Goal: Task Accomplishment & Management: Complete application form

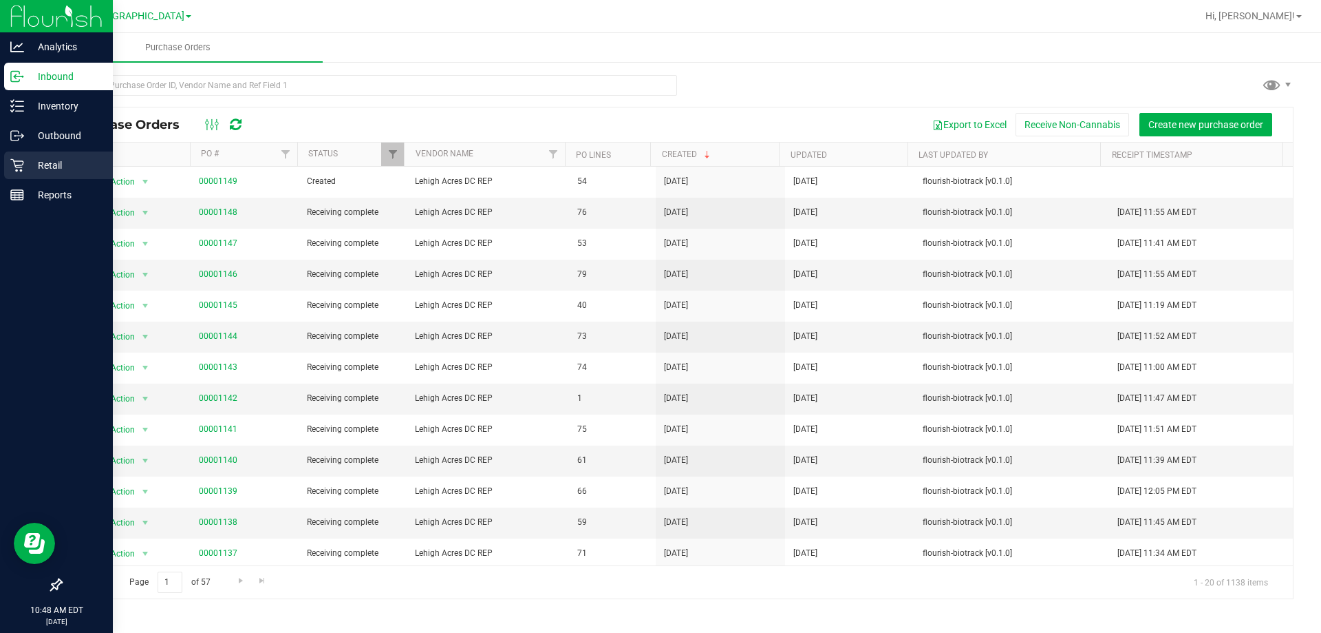
click at [19, 159] on icon at bounding box center [17, 165] width 14 height 14
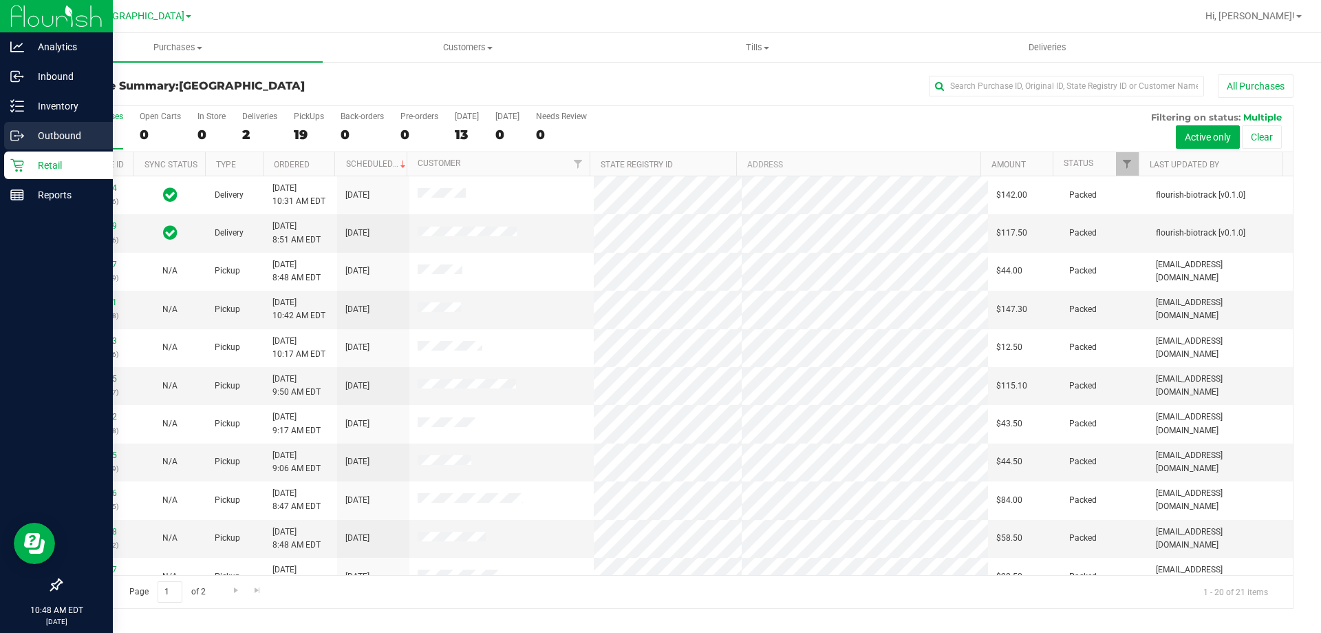
click at [59, 134] on p "Outbound" at bounding box center [65, 135] width 83 height 17
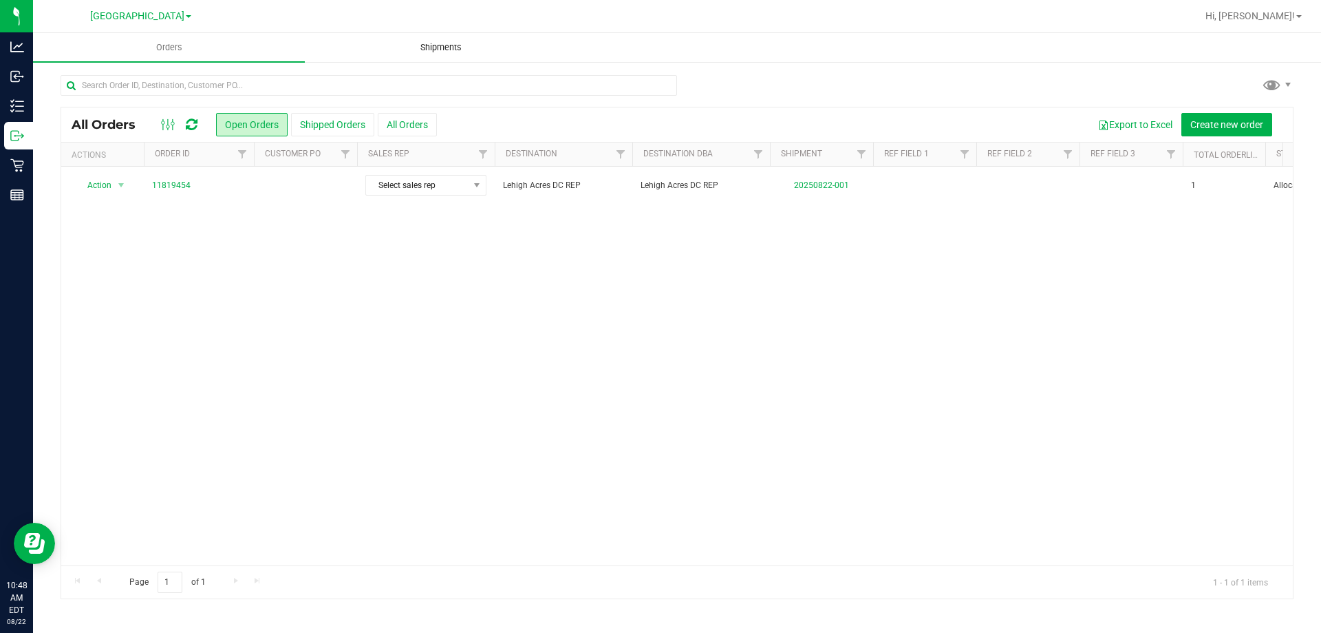
click at [430, 43] on span "Shipments" at bounding box center [441, 47] width 78 height 12
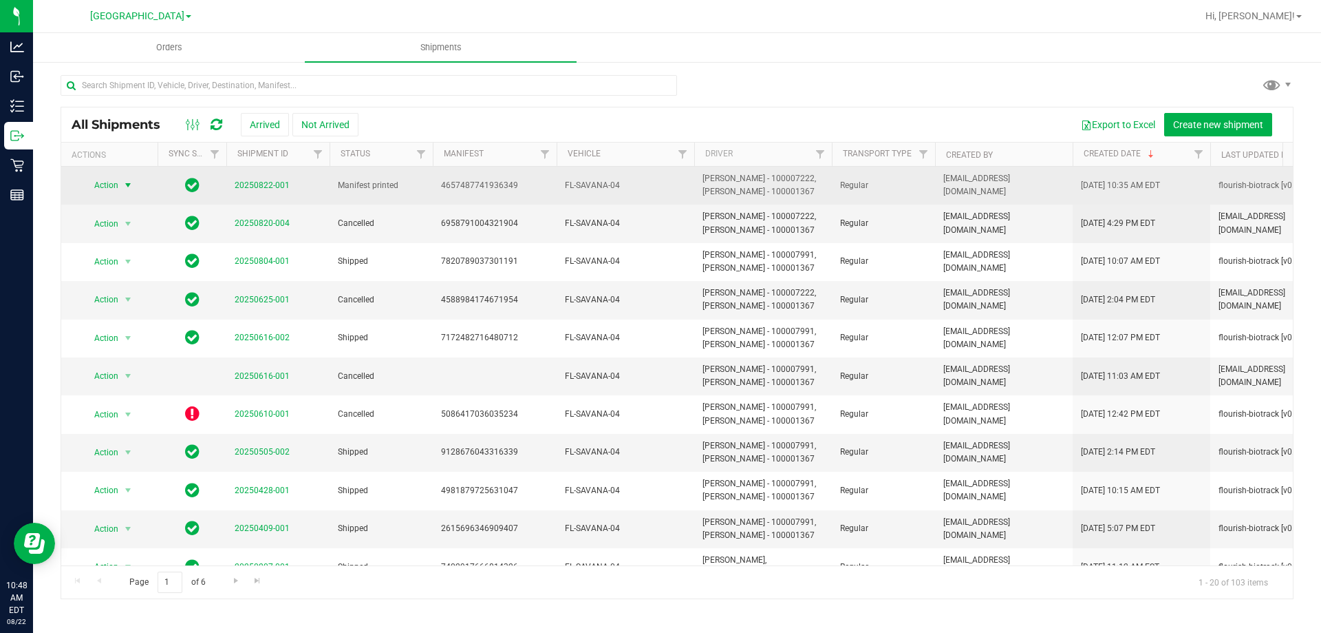
click at [129, 185] on span "select" at bounding box center [128, 185] width 11 height 11
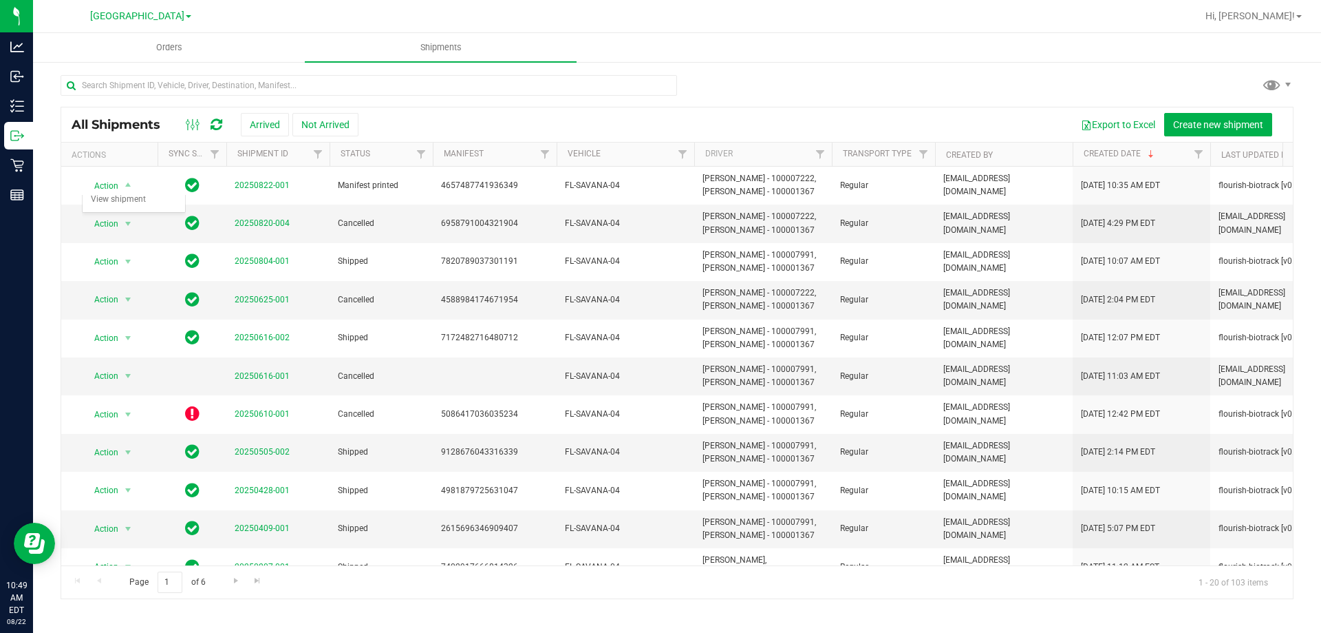
click at [436, 119] on div "Export to Excel Create new shipment" at bounding box center [821, 124] width 924 height 23
click at [172, 50] on span "Orders" at bounding box center [169, 47] width 63 height 12
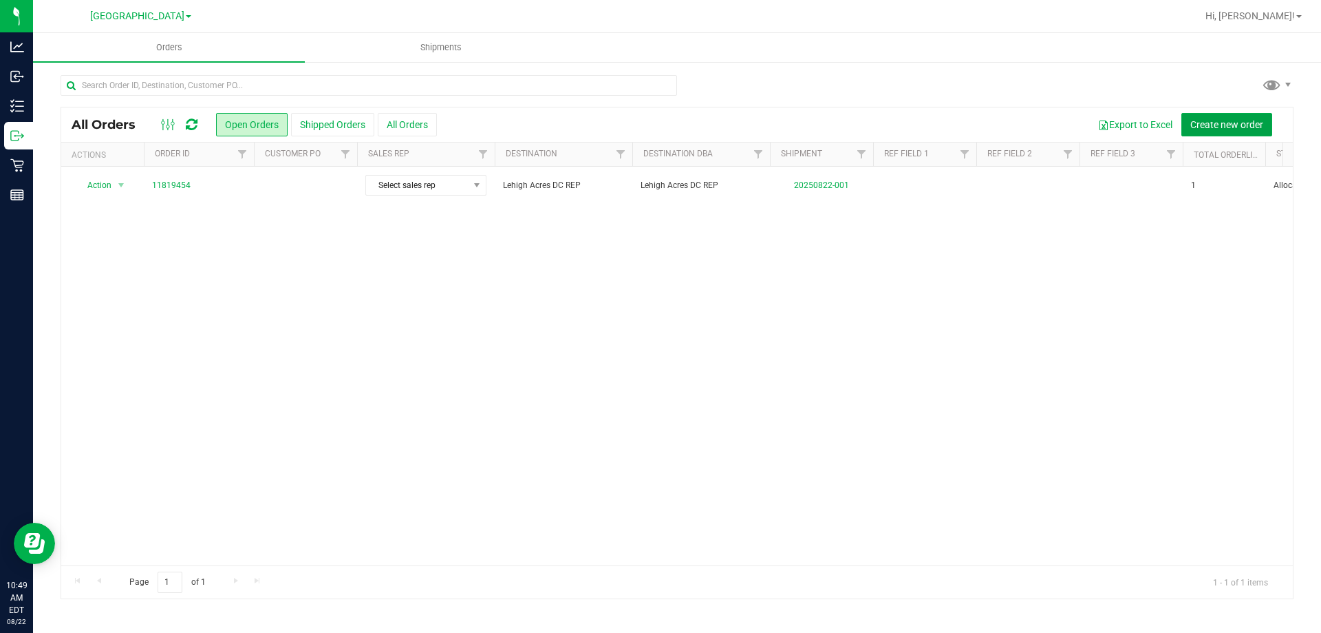
click at [1220, 126] on span "Create new order" at bounding box center [1227, 124] width 73 height 11
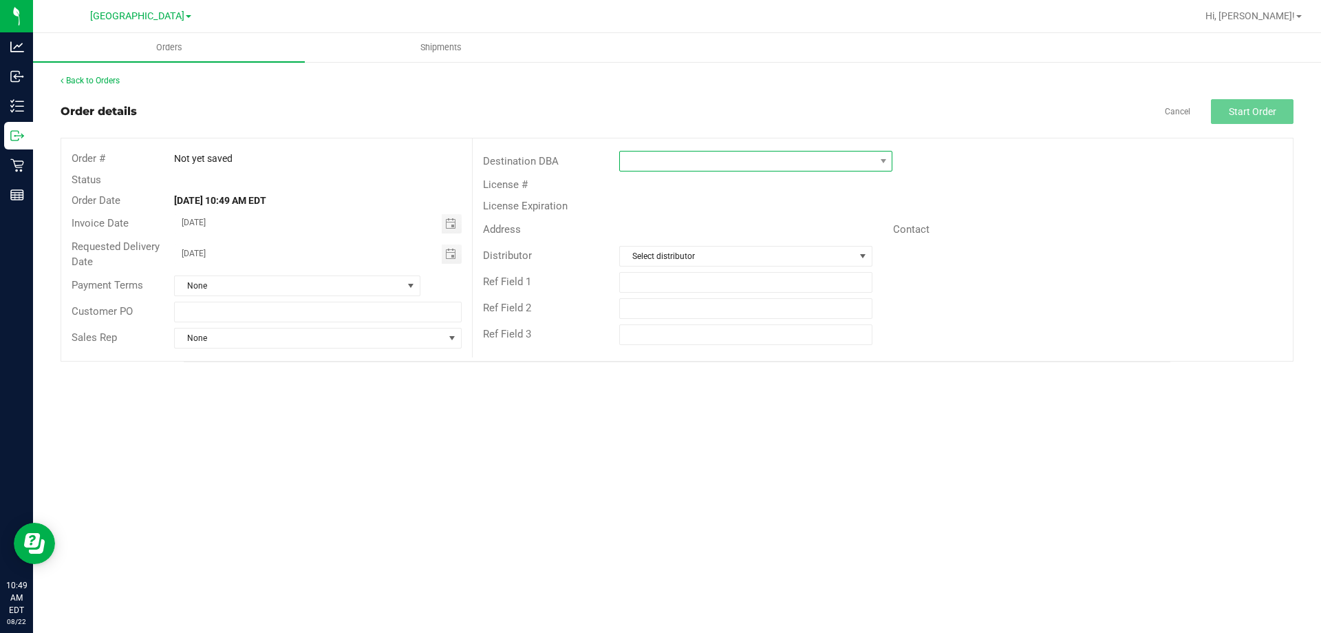
click at [688, 158] on span at bounding box center [747, 160] width 255 height 19
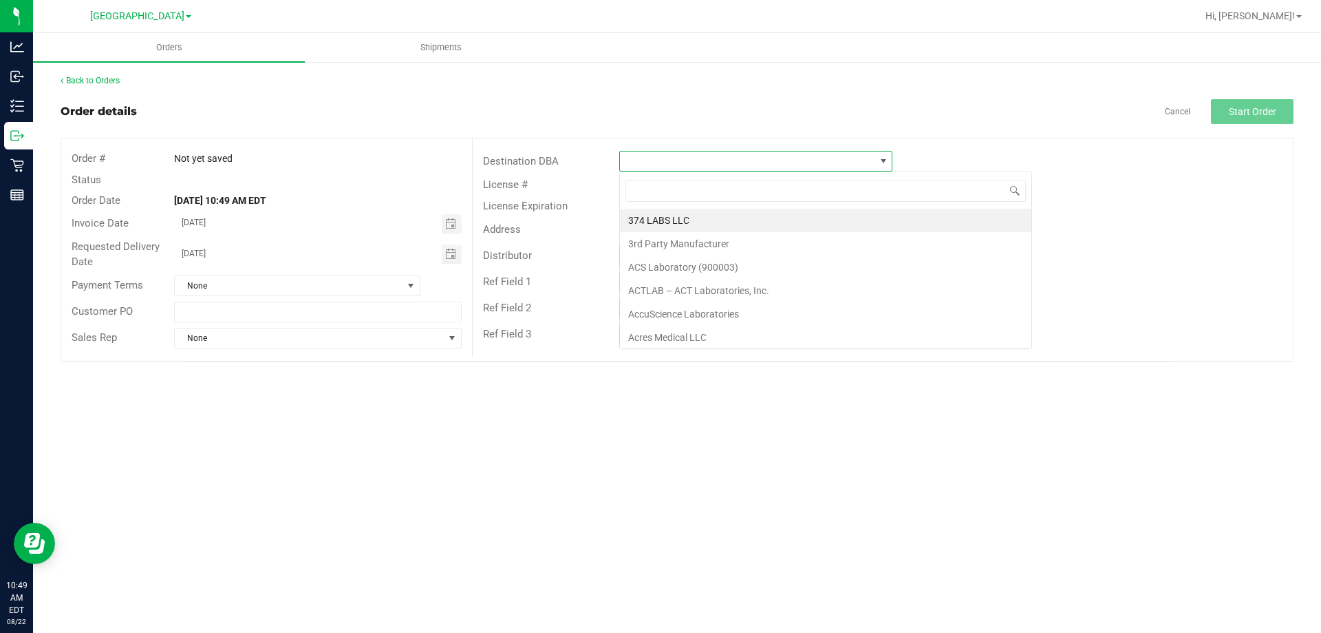
scroll to position [21, 273]
type input "leh"
click at [690, 219] on li "Lehigh Acres DC REP" at bounding box center [756, 220] width 272 height 23
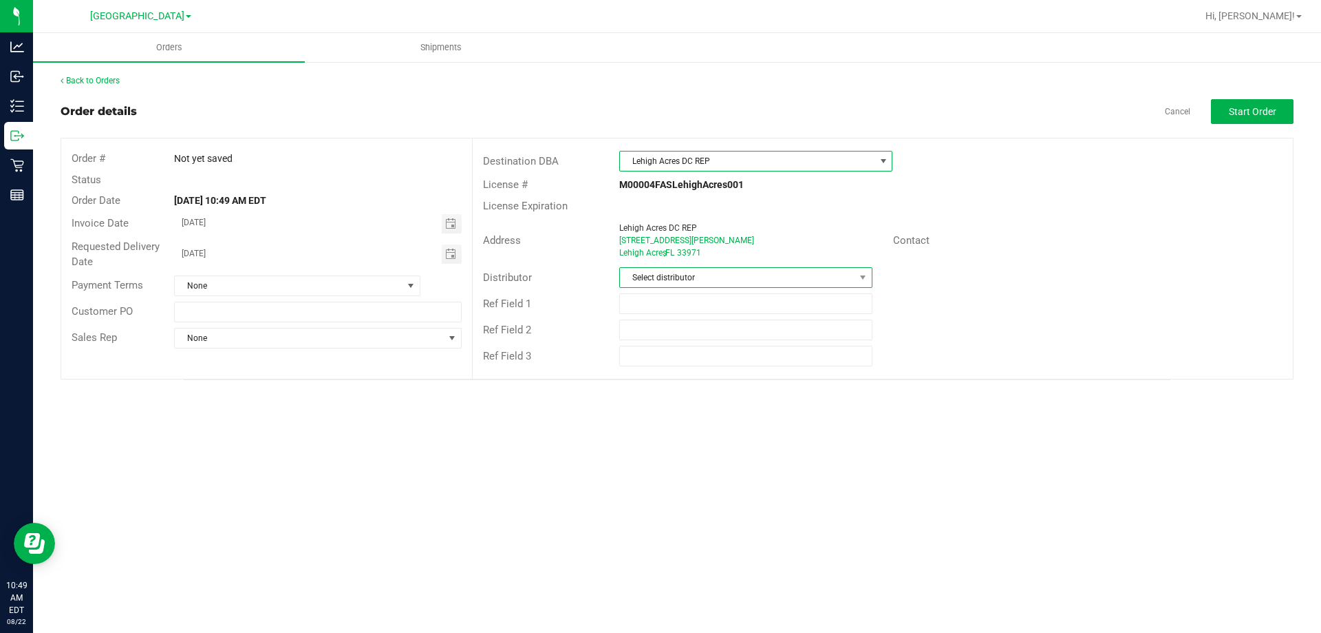
click at [688, 273] on span "Select distributor" at bounding box center [737, 277] width 234 height 19
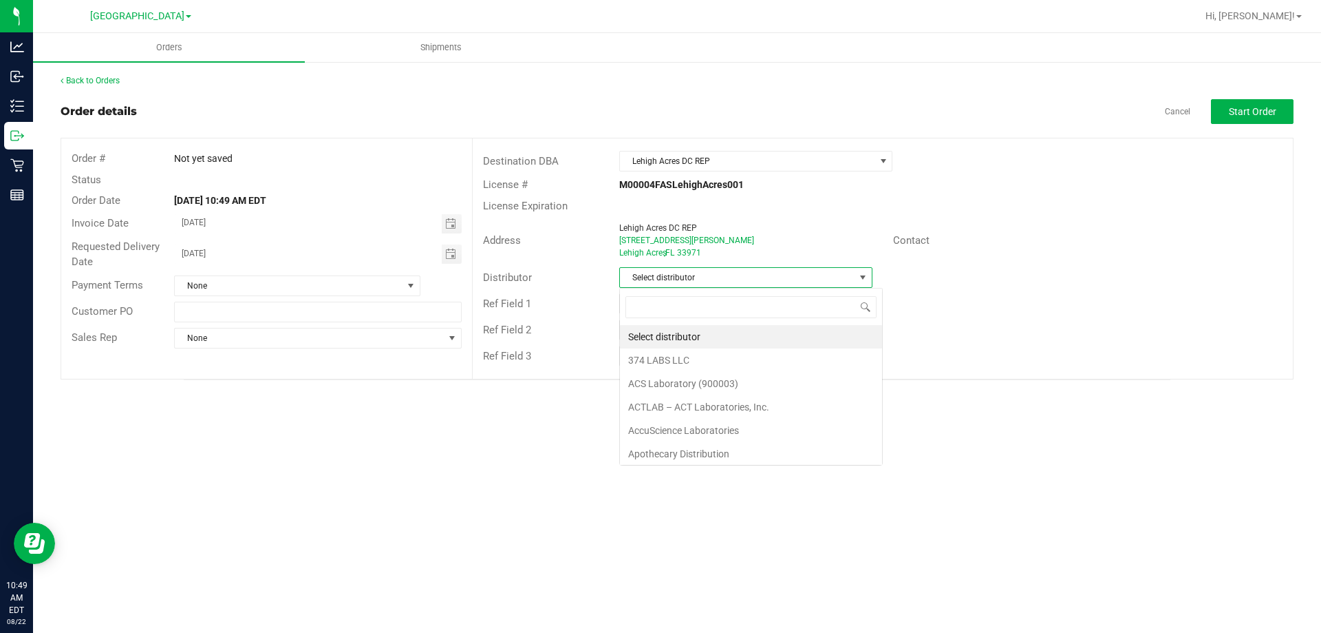
scroll to position [21, 253]
type input "leh"
click at [690, 332] on li "Lehigh Acres DC REP" at bounding box center [745, 336] width 251 height 23
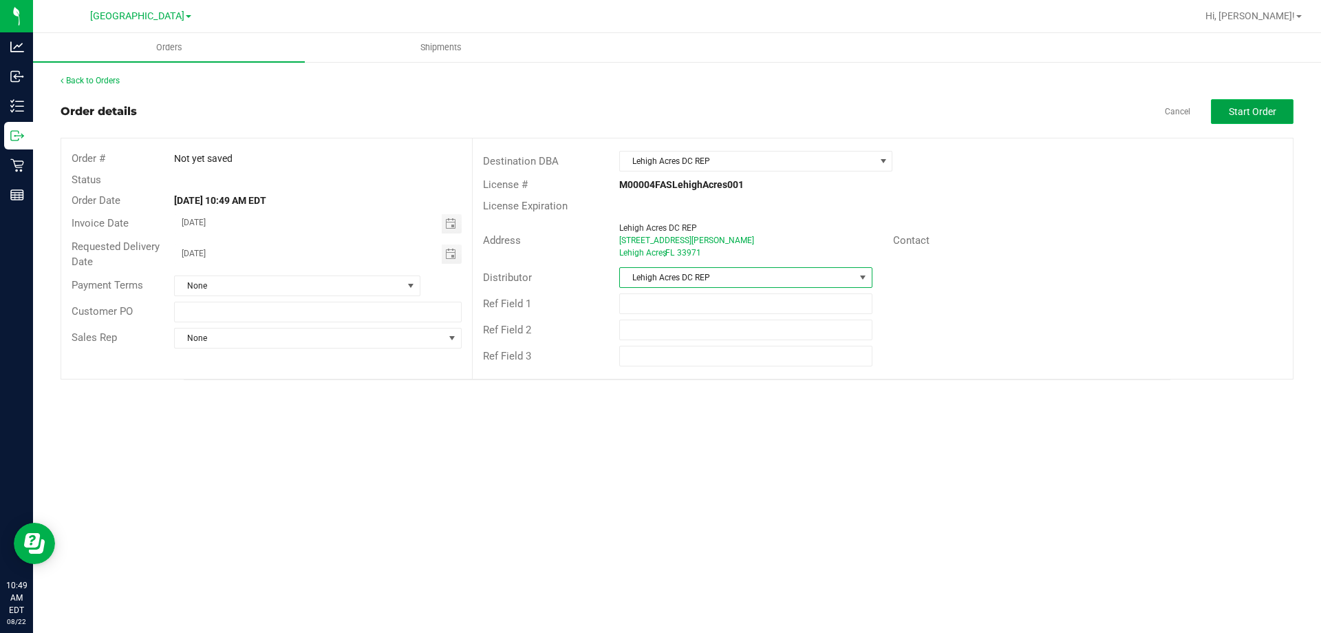
click at [1271, 114] on span "Start Order" at bounding box center [1252, 111] width 47 height 11
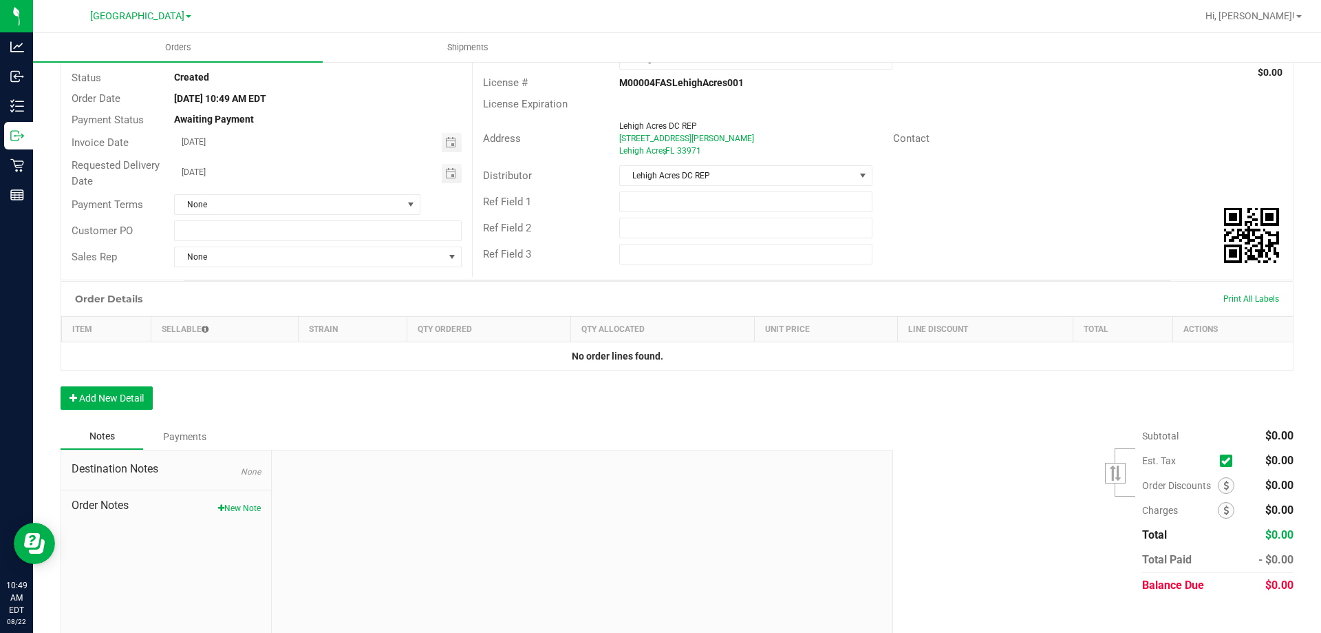
scroll to position [118, 0]
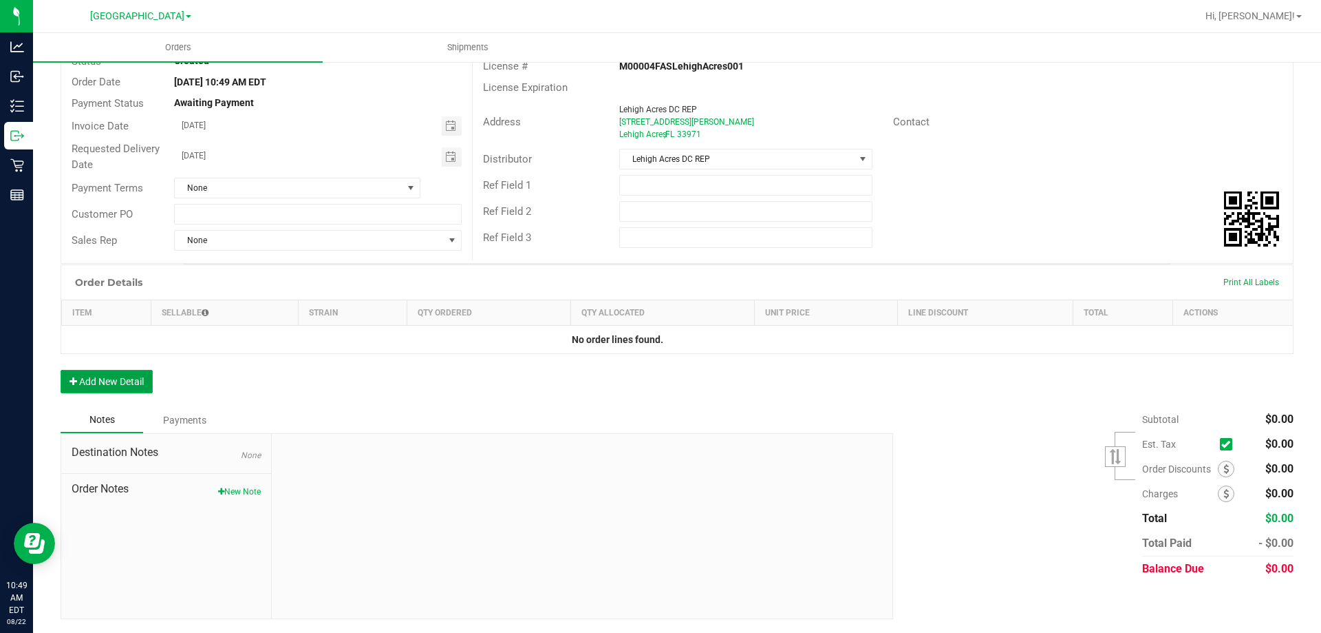
click at [120, 376] on button "Add New Detail" at bounding box center [107, 381] width 92 height 23
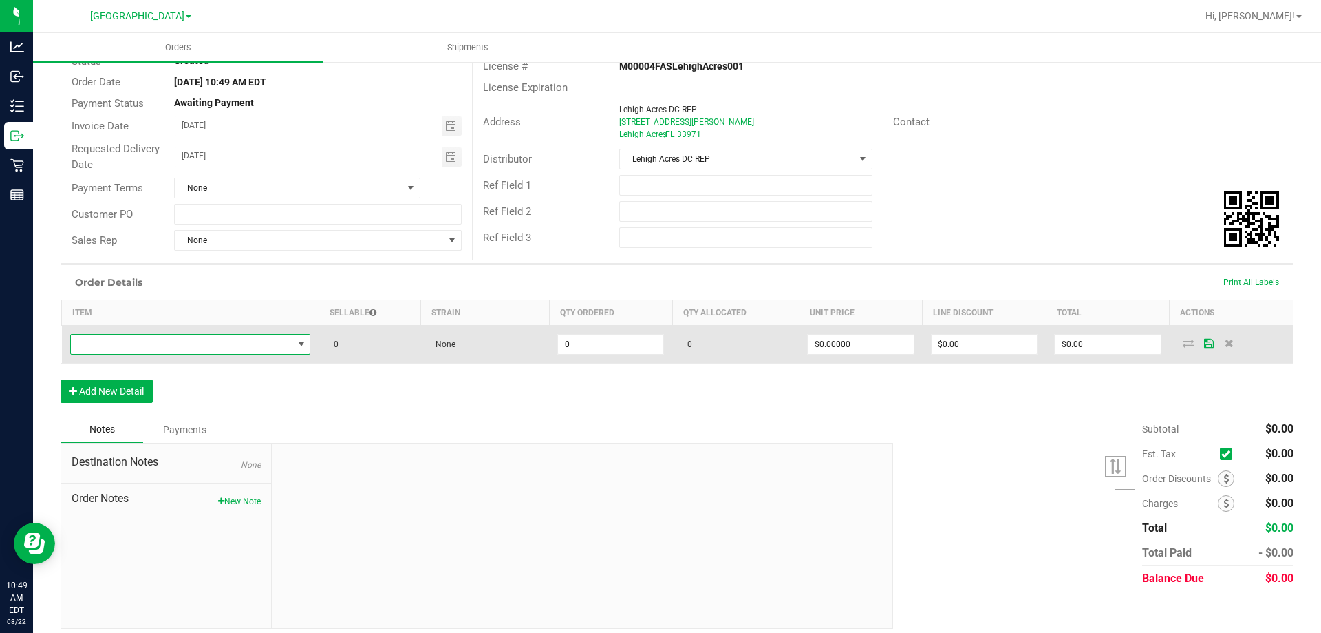
click at [231, 347] on span "NO DATA FOUND" at bounding box center [182, 343] width 222 height 19
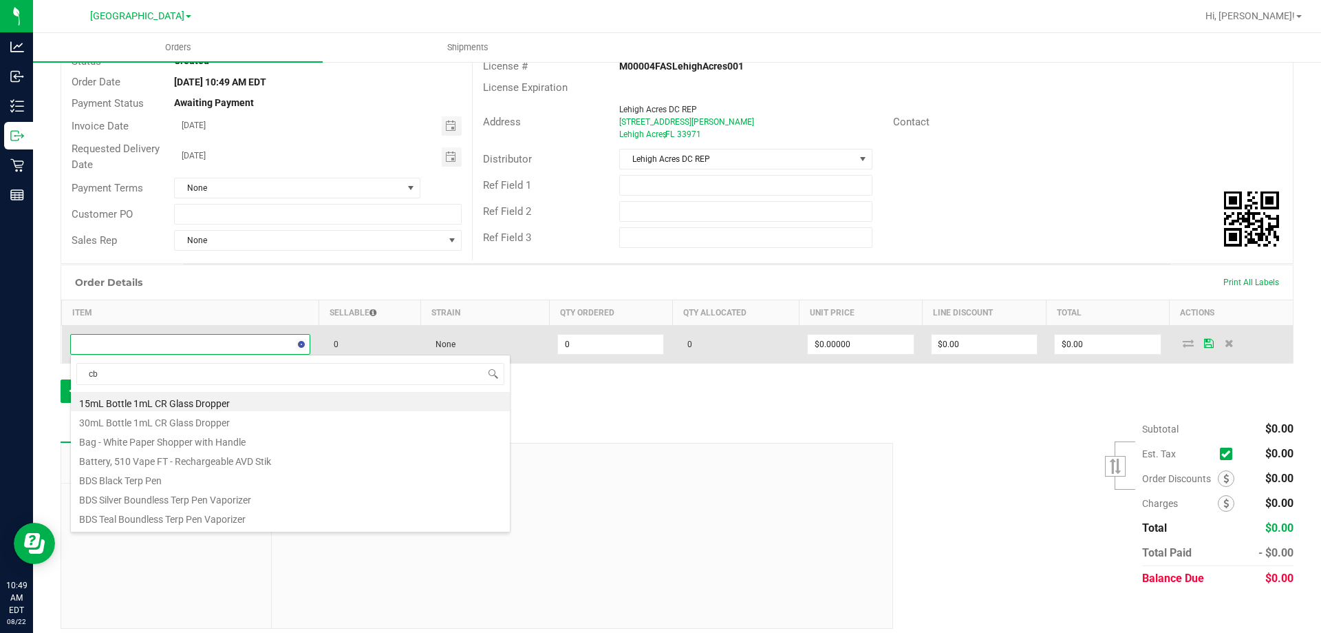
type input "cbc"
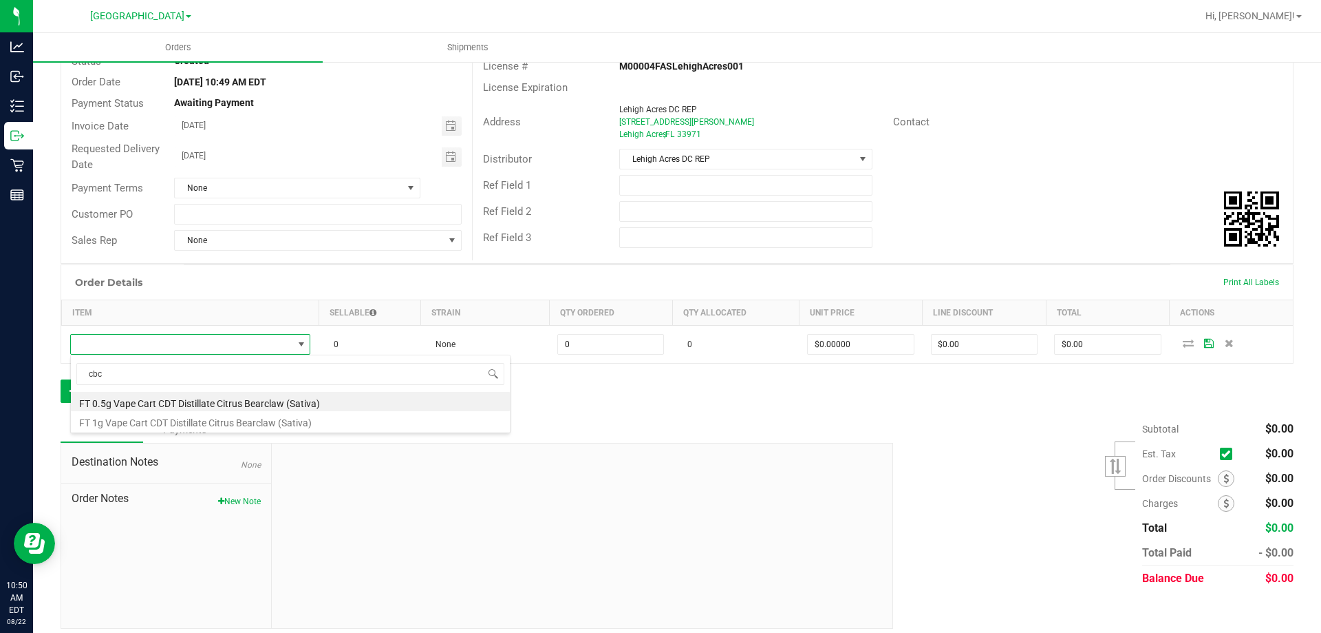
click at [195, 414] on li "FT 1g Vape Cart CDT Distillate Citrus Bearclaw (Sativa)" at bounding box center [290, 420] width 439 height 19
type input "0 ea"
type input "$95.00000"
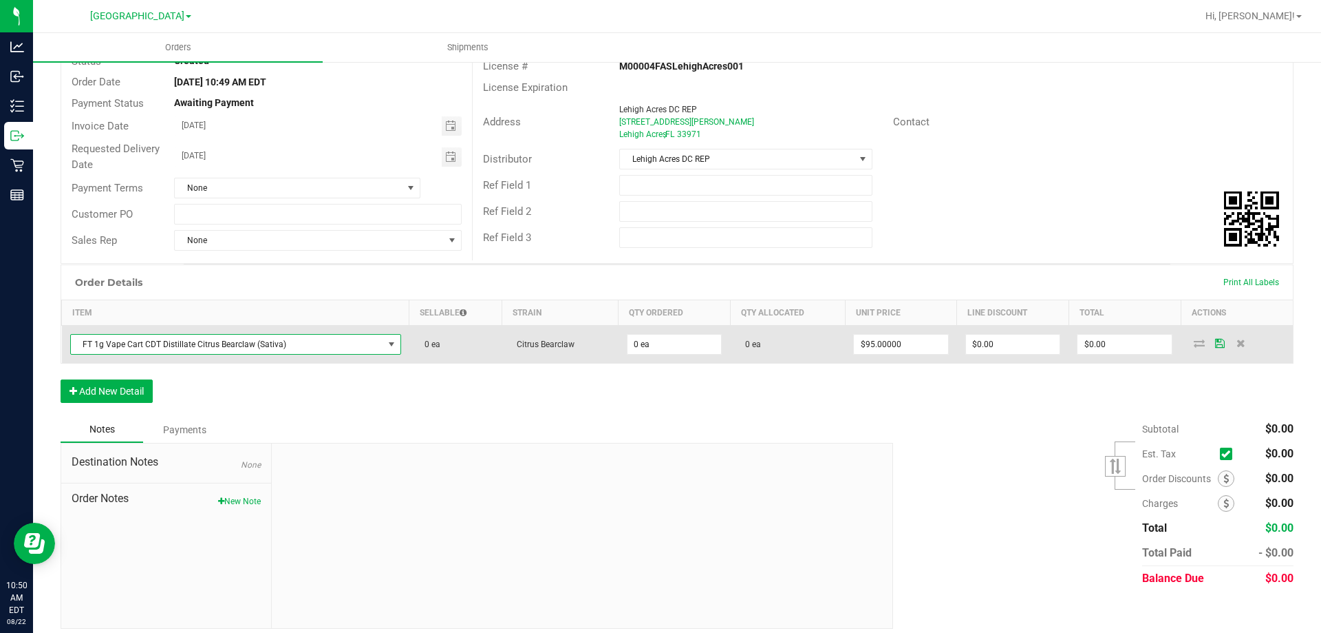
click at [202, 341] on span "FT 1g Vape Cart CDT Distillate Citrus Bearclaw (Sativa)" at bounding box center [227, 343] width 312 height 19
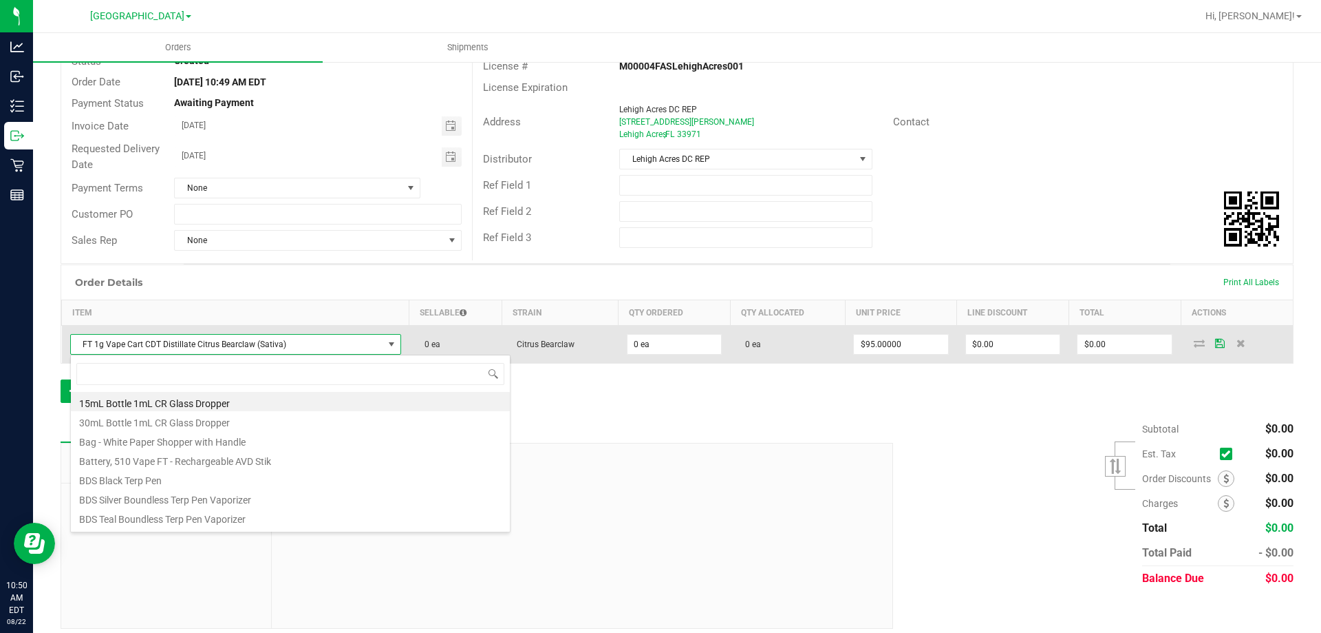
scroll to position [21, 325]
click at [386, 348] on span at bounding box center [391, 344] width 11 height 11
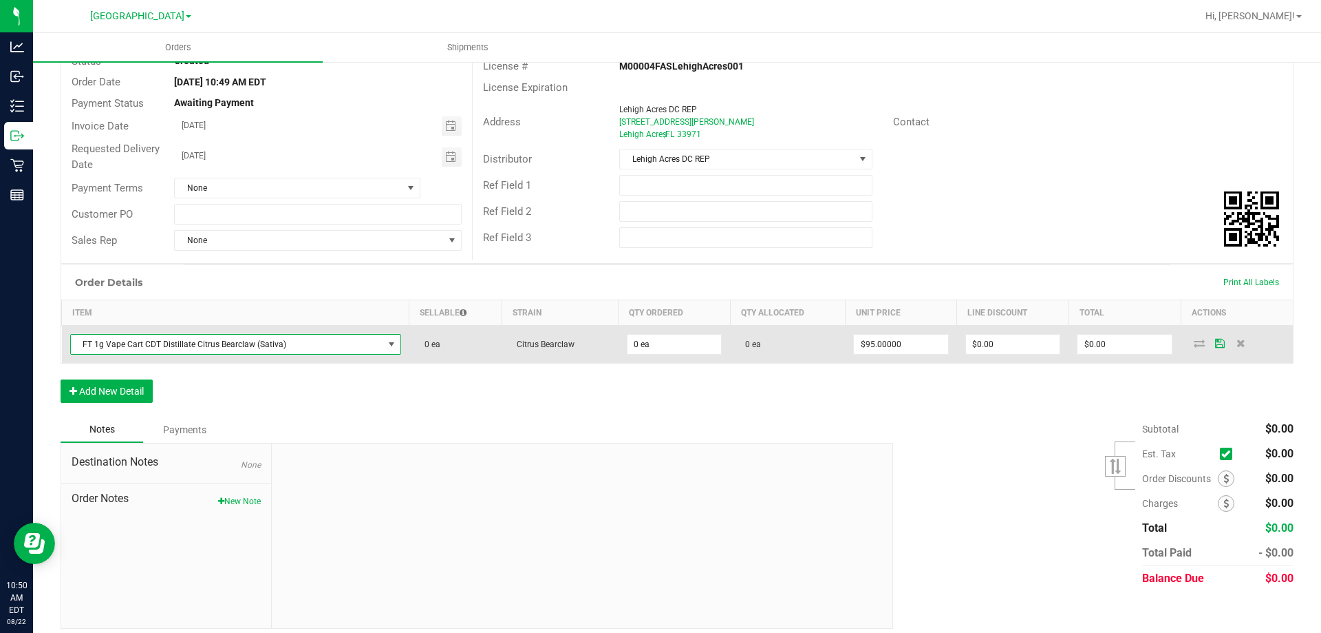
click at [386, 348] on span at bounding box center [391, 344] width 11 height 11
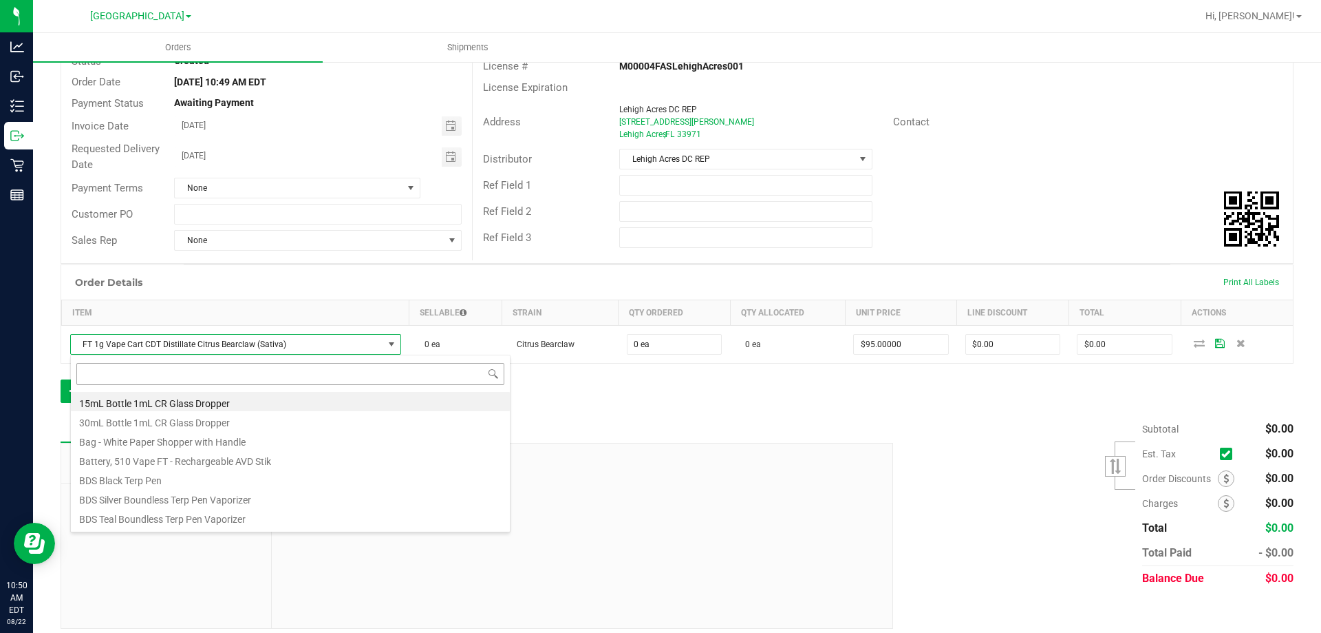
click at [343, 373] on input at bounding box center [290, 373] width 428 height 21
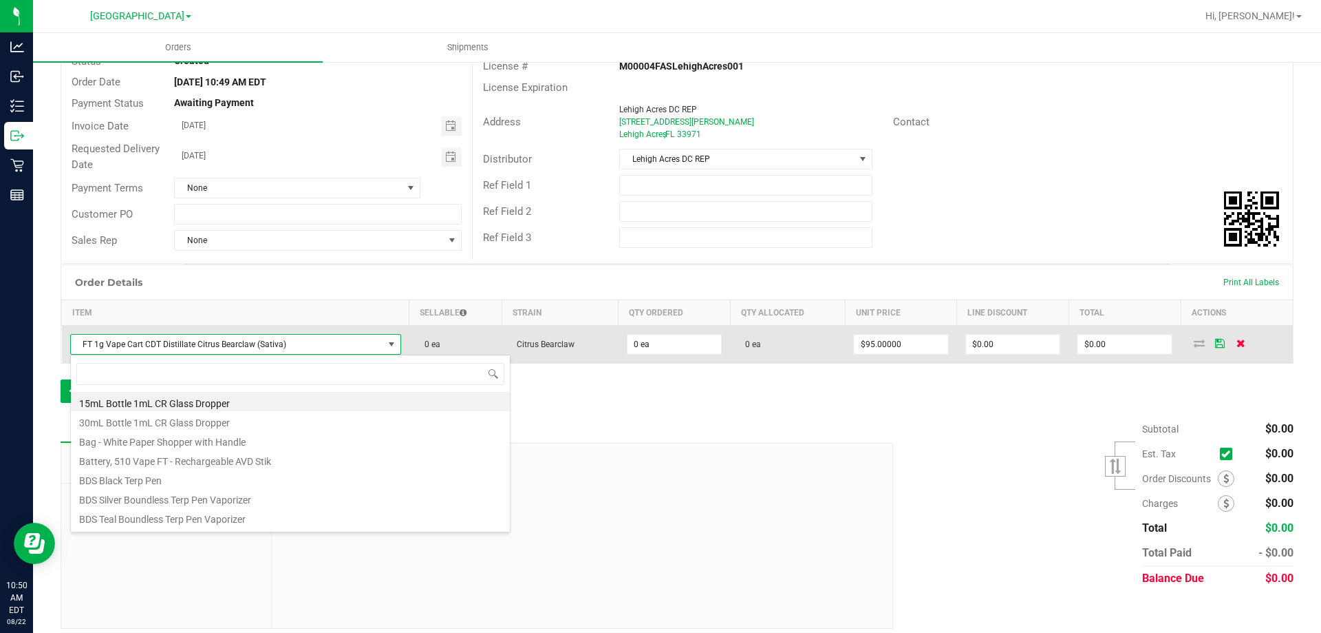
click at [1237, 341] on icon at bounding box center [1241, 343] width 9 height 8
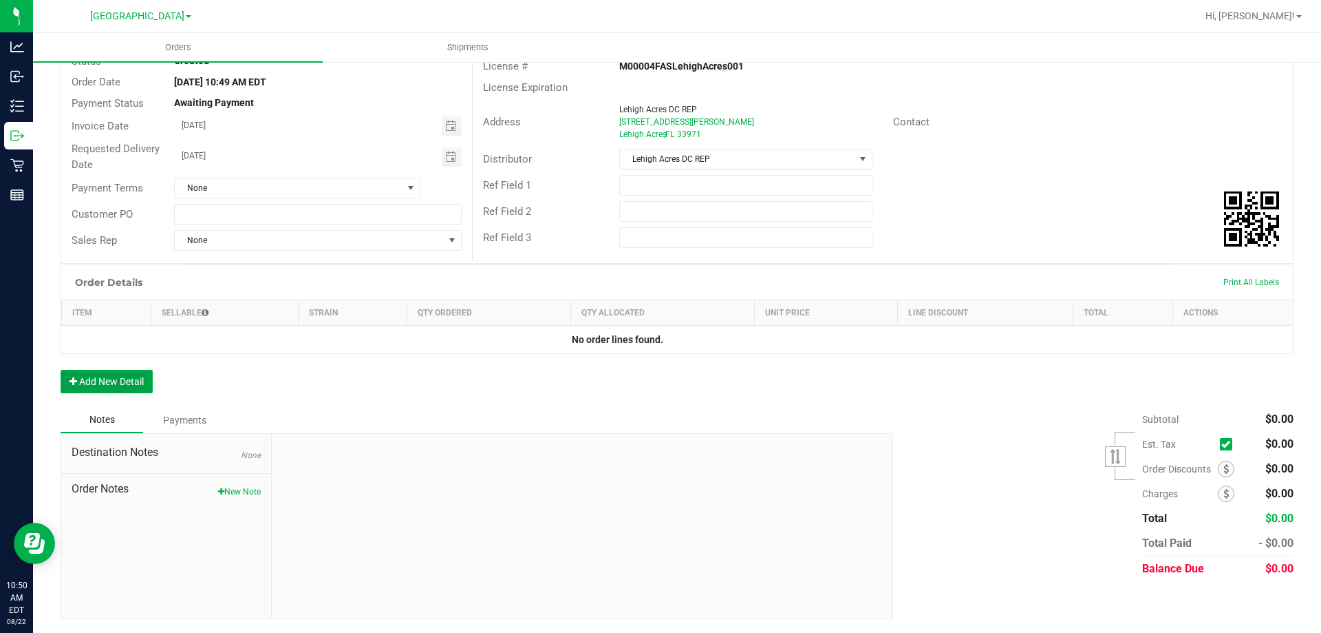
click at [109, 381] on button "Add New Detail" at bounding box center [107, 381] width 92 height 23
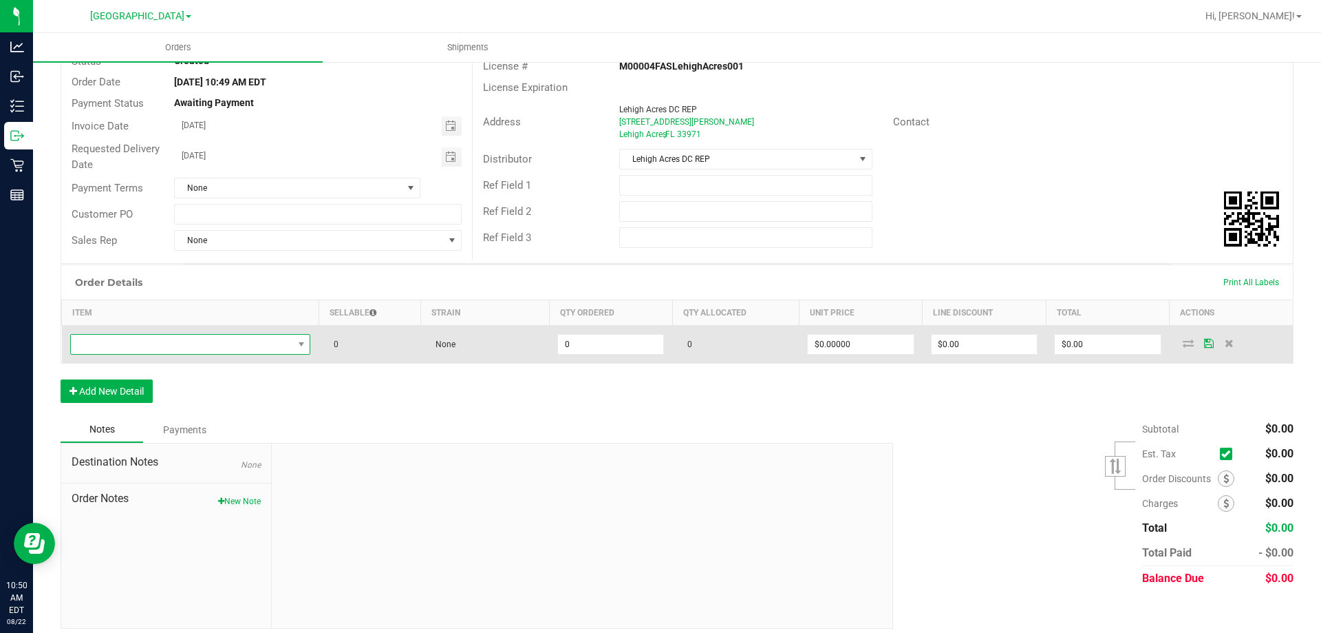
click at [157, 345] on span "NO DATA FOUND" at bounding box center [182, 343] width 222 height 19
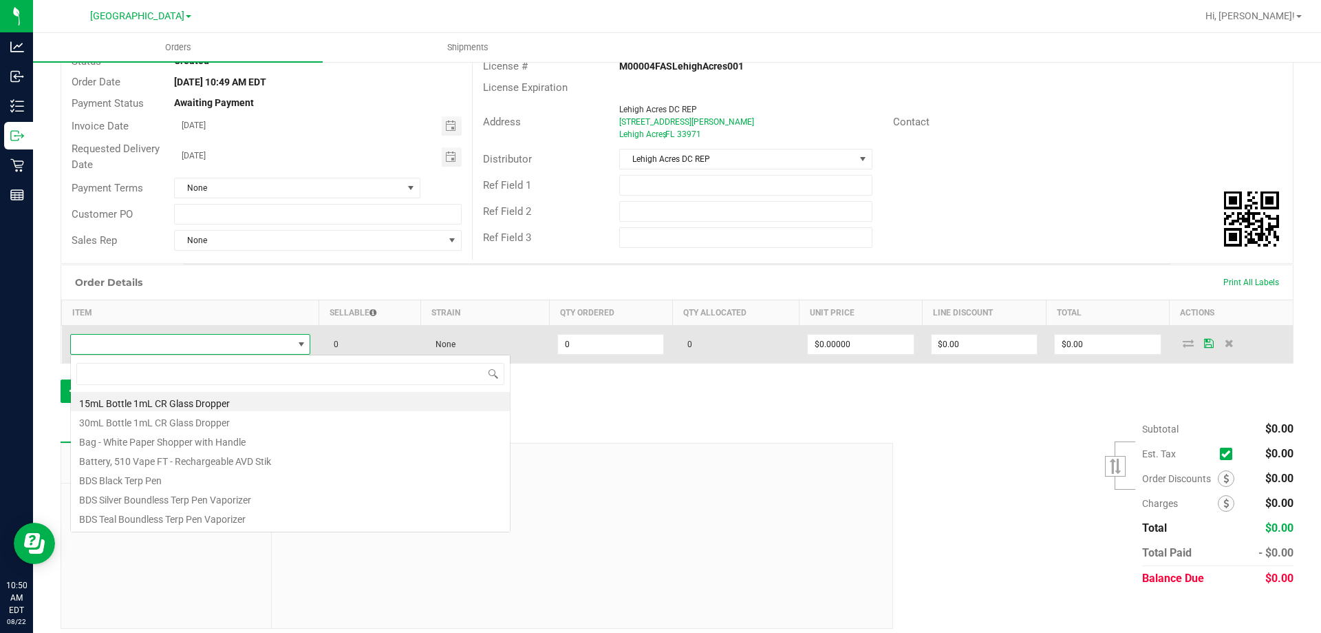
scroll to position [21, 238]
type input "cbc"
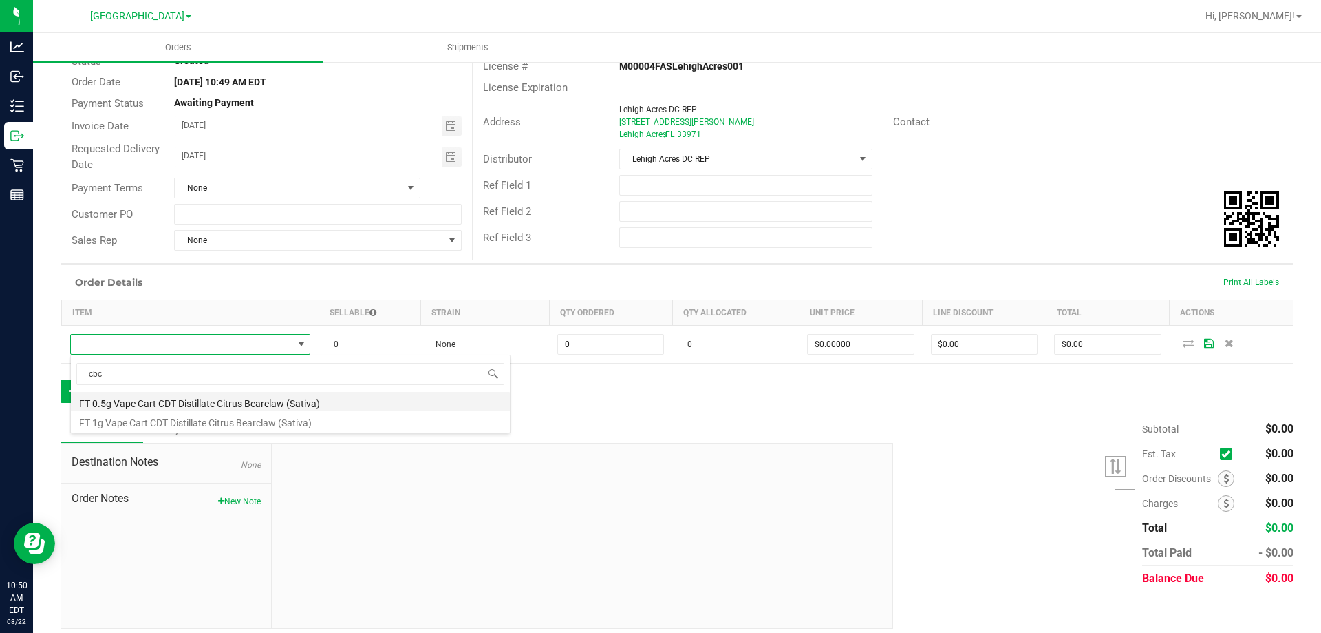
click at [183, 400] on li "FT 0.5g Vape Cart CDT Distillate Citrus Bearclaw (Sativa)" at bounding box center [290, 401] width 439 height 19
type input "0 ea"
type input "$55.00000"
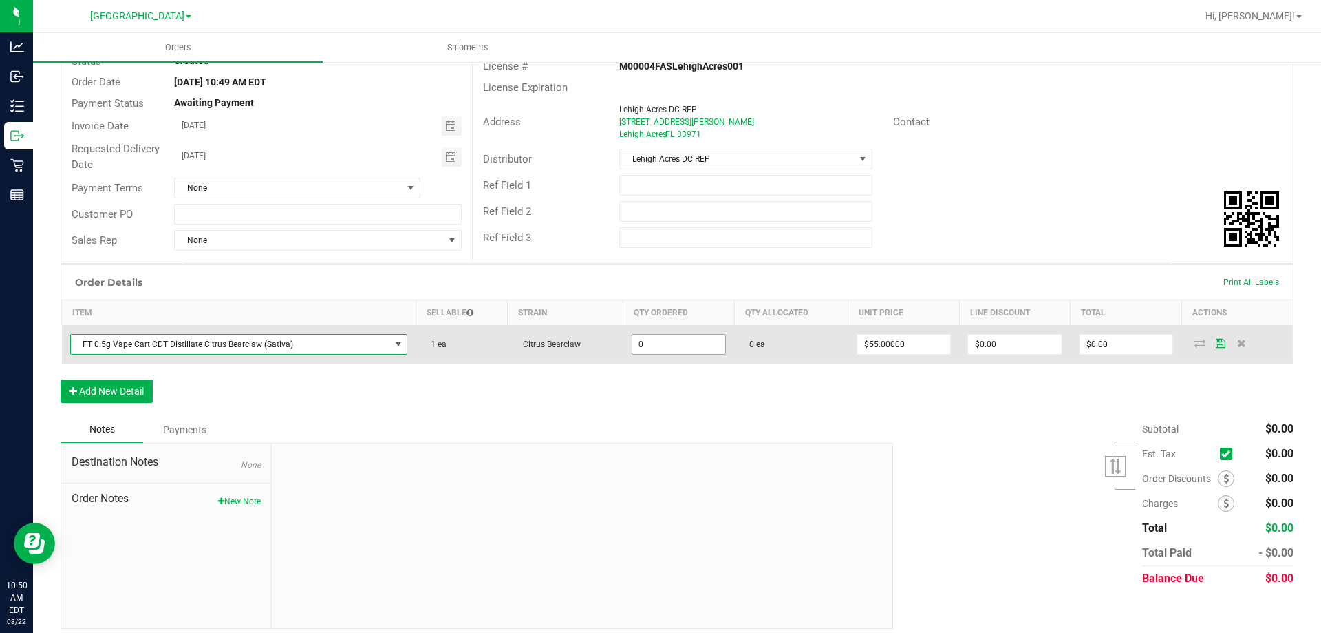
click at [656, 343] on input "0" at bounding box center [680, 343] width 94 height 19
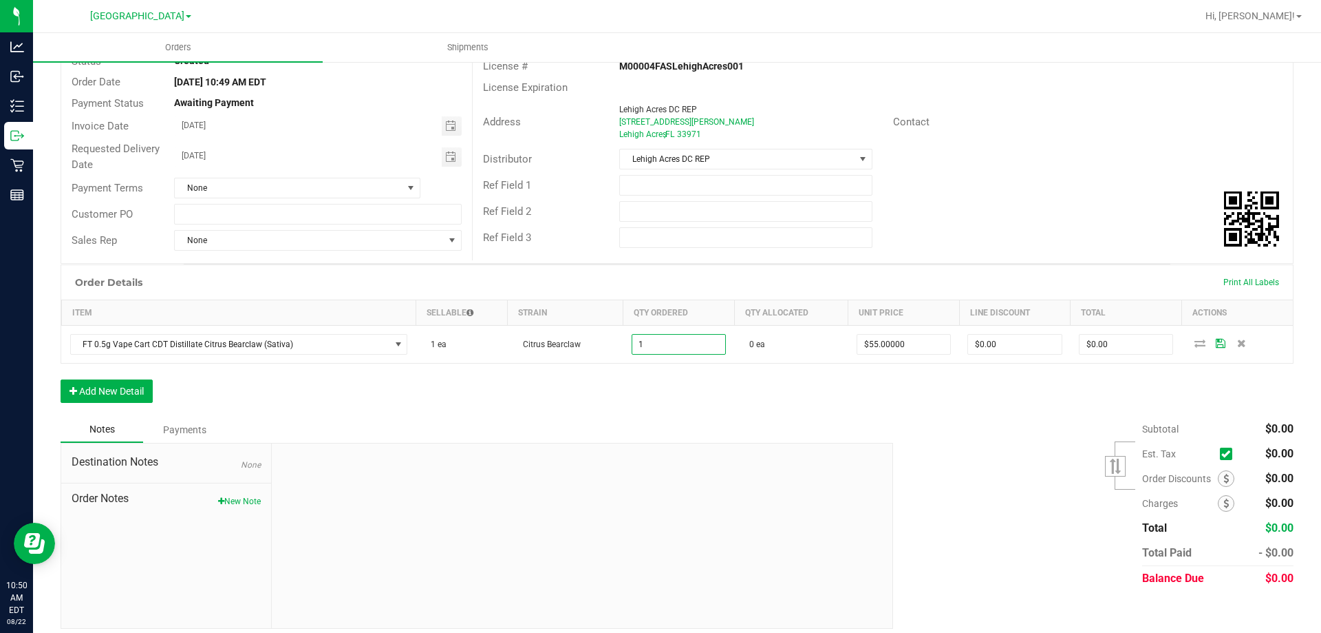
type input "1 ea"
type input "$55.00"
click at [727, 392] on div "Order Details Print All Labels Item Sellable Strain Qty Ordered Qty Allocated U…" at bounding box center [677, 340] width 1233 height 152
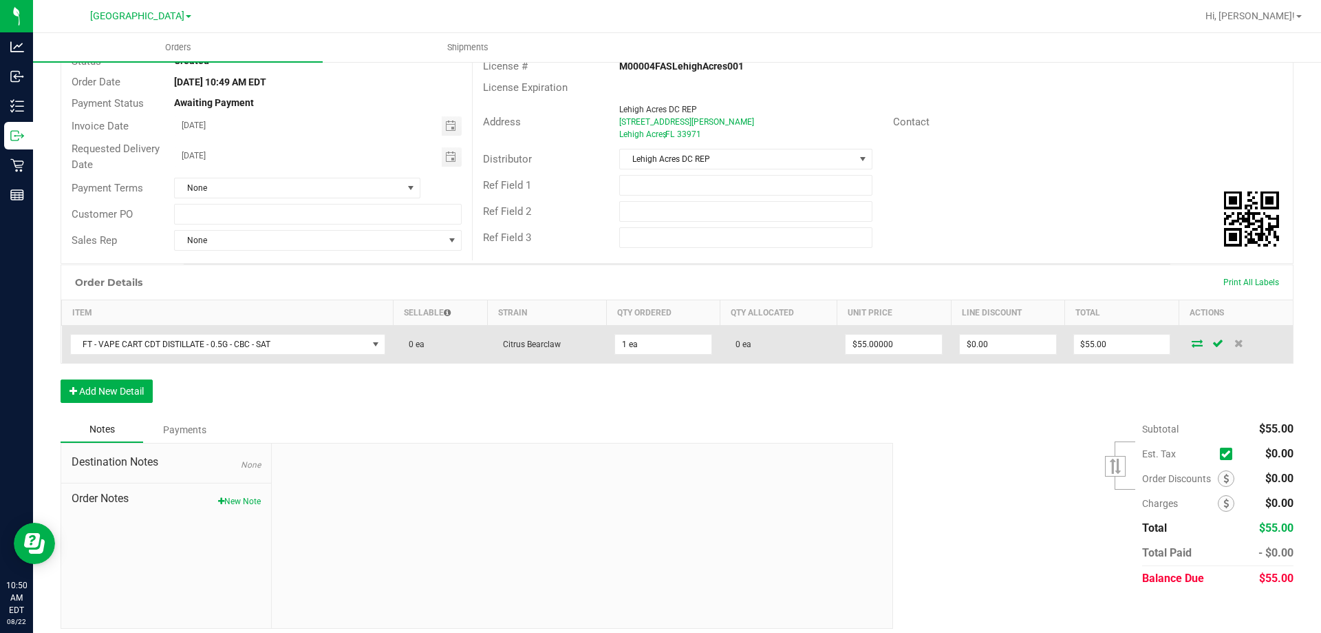
click at [1192, 341] on icon at bounding box center [1197, 343] width 11 height 8
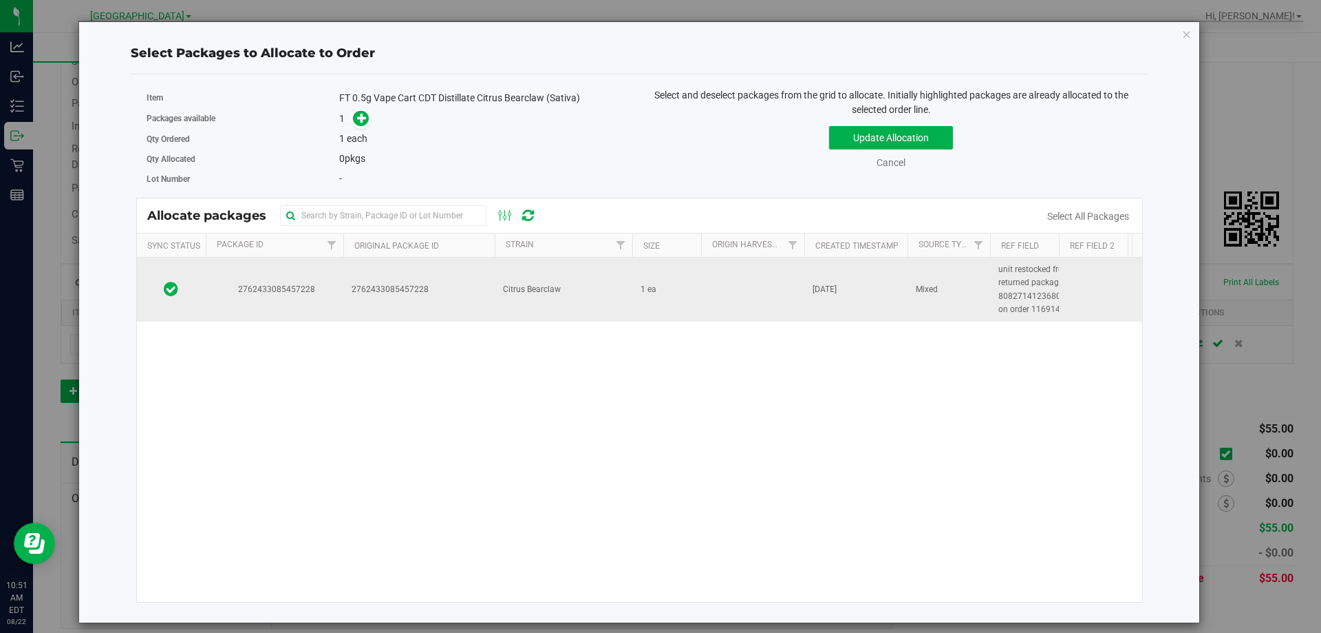
click at [378, 281] on td "2762433085457228" at bounding box center [418, 289] width 151 height 64
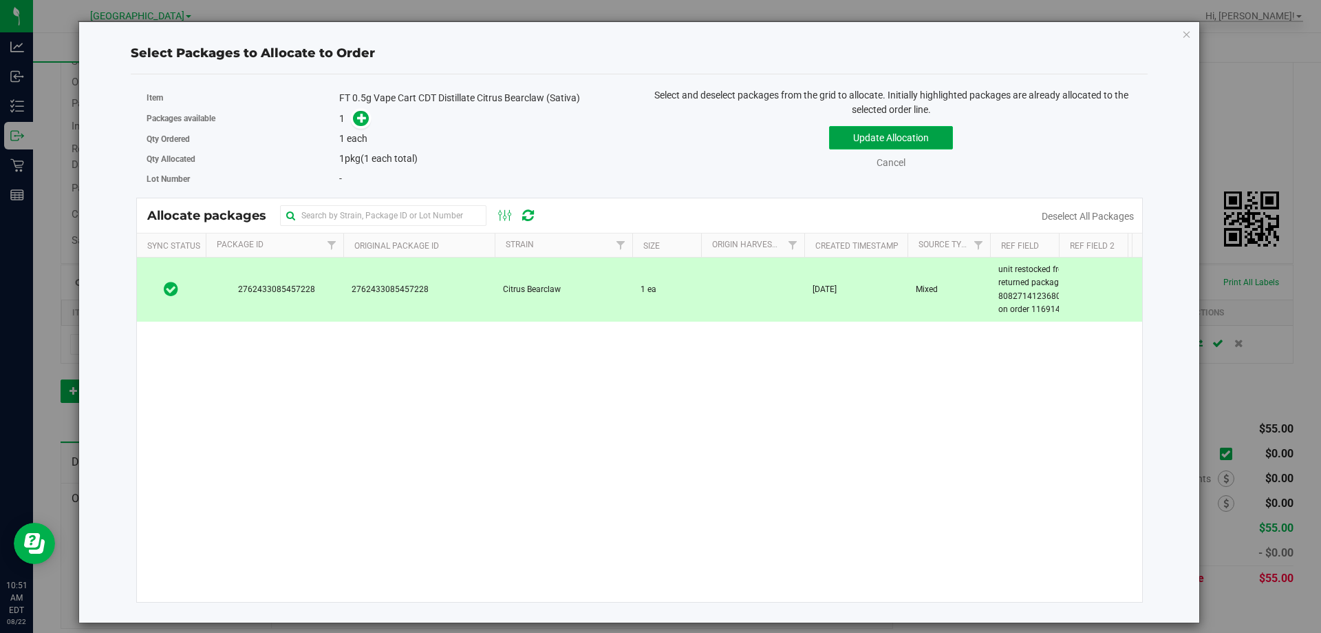
click at [854, 138] on button "Update Allocation" at bounding box center [891, 137] width 124 height 23
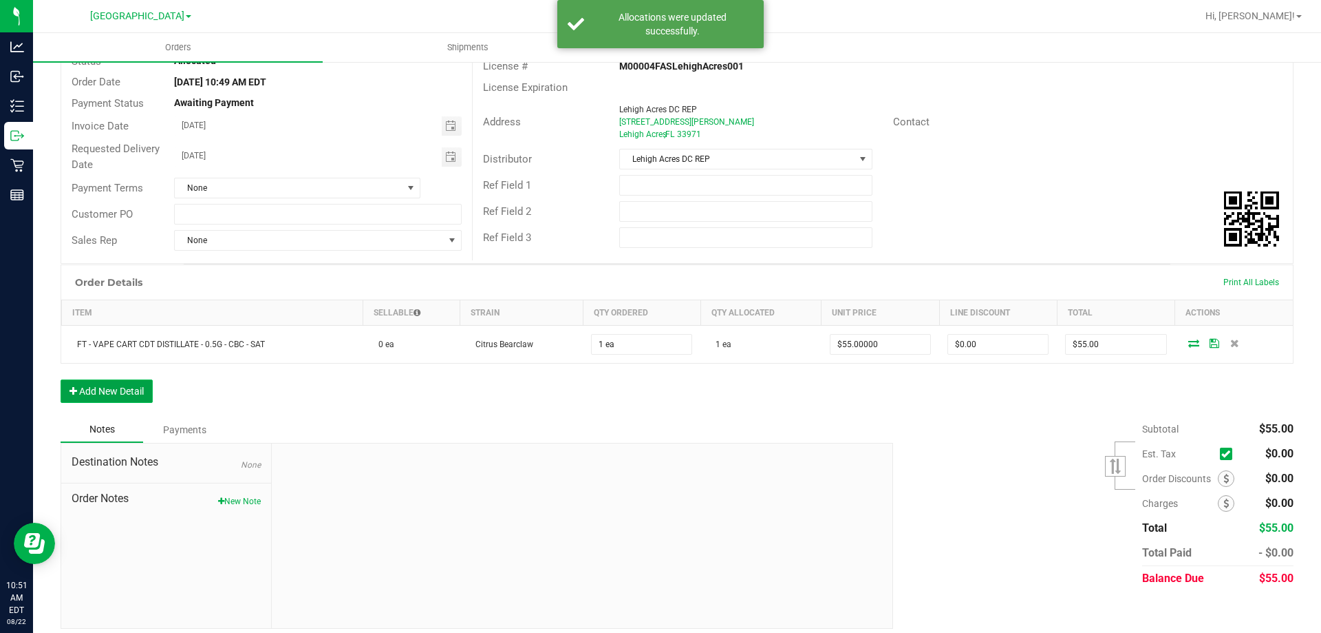
click at [145, 390] on button "Add New Detail" at bounding box center [107, 390] width 92 height 23
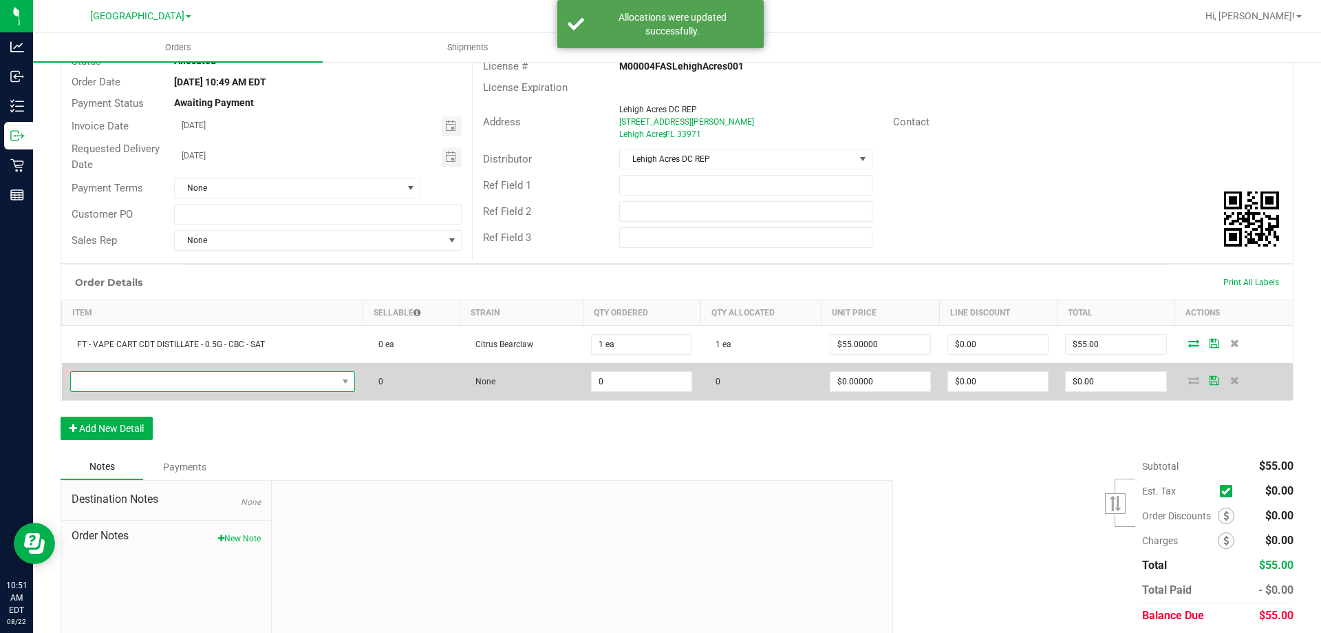
click at [173, 379] on span "NO DATA FOUND" at bounding box center [204, 381] width 266 height 19
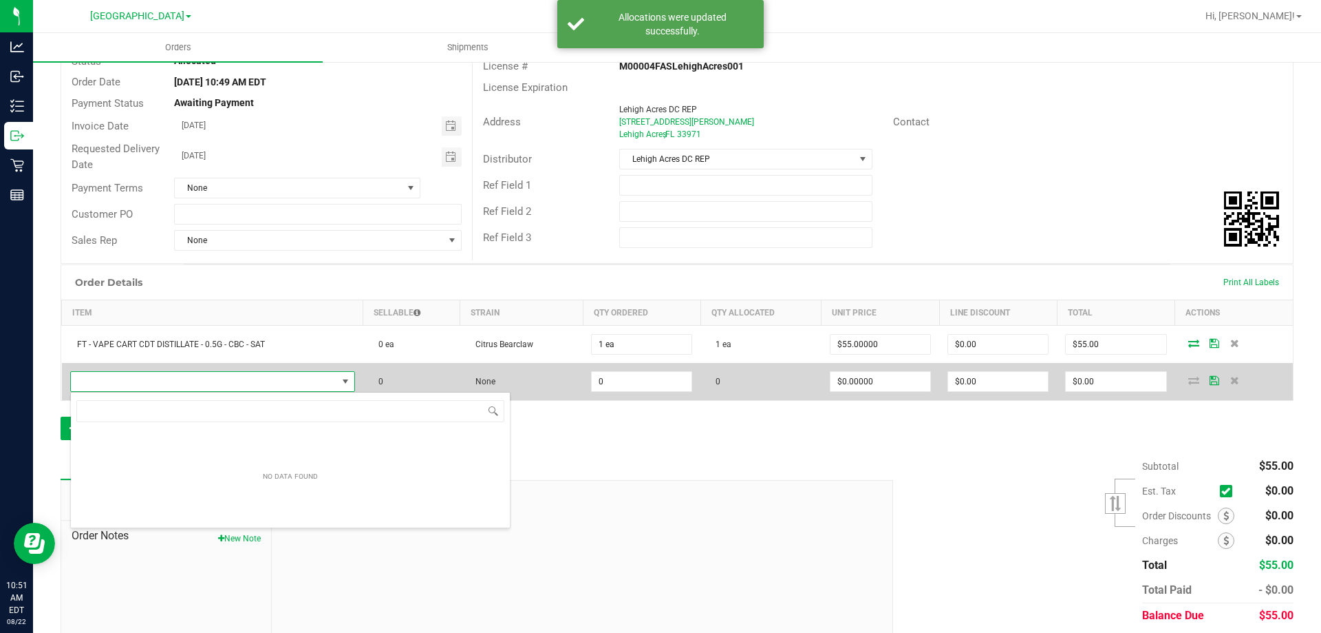
scroll to position [21, 280]
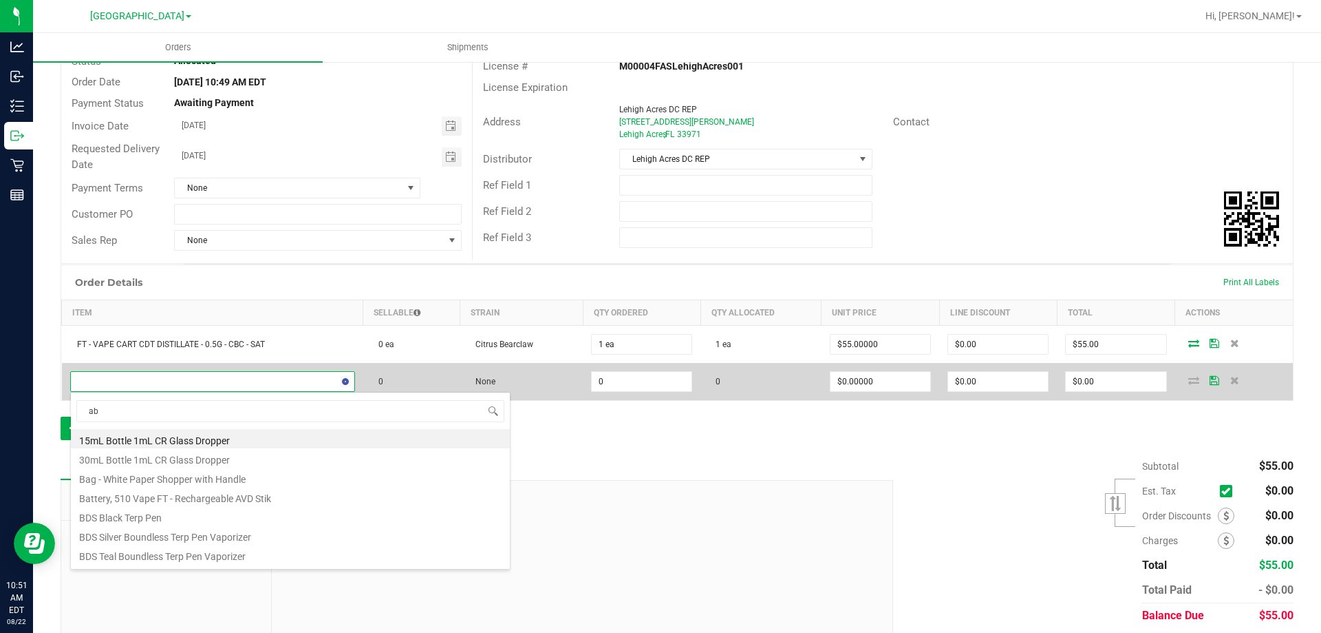
type input "abp"
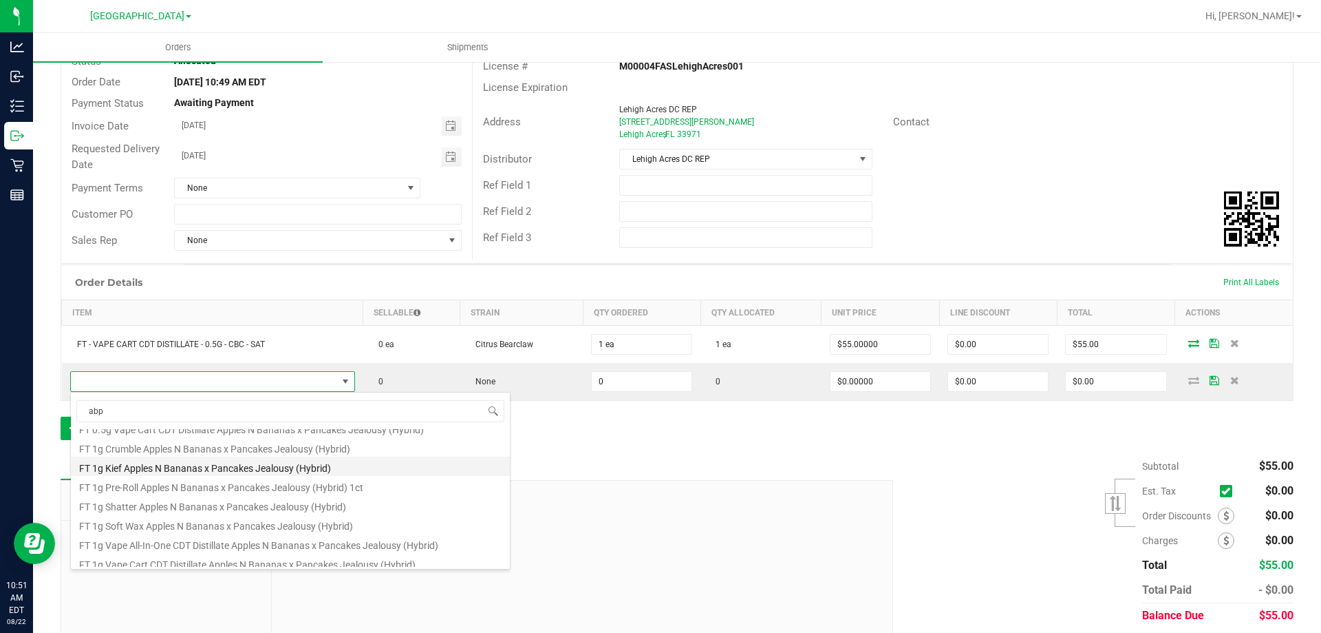
scroll to position [138, 0]
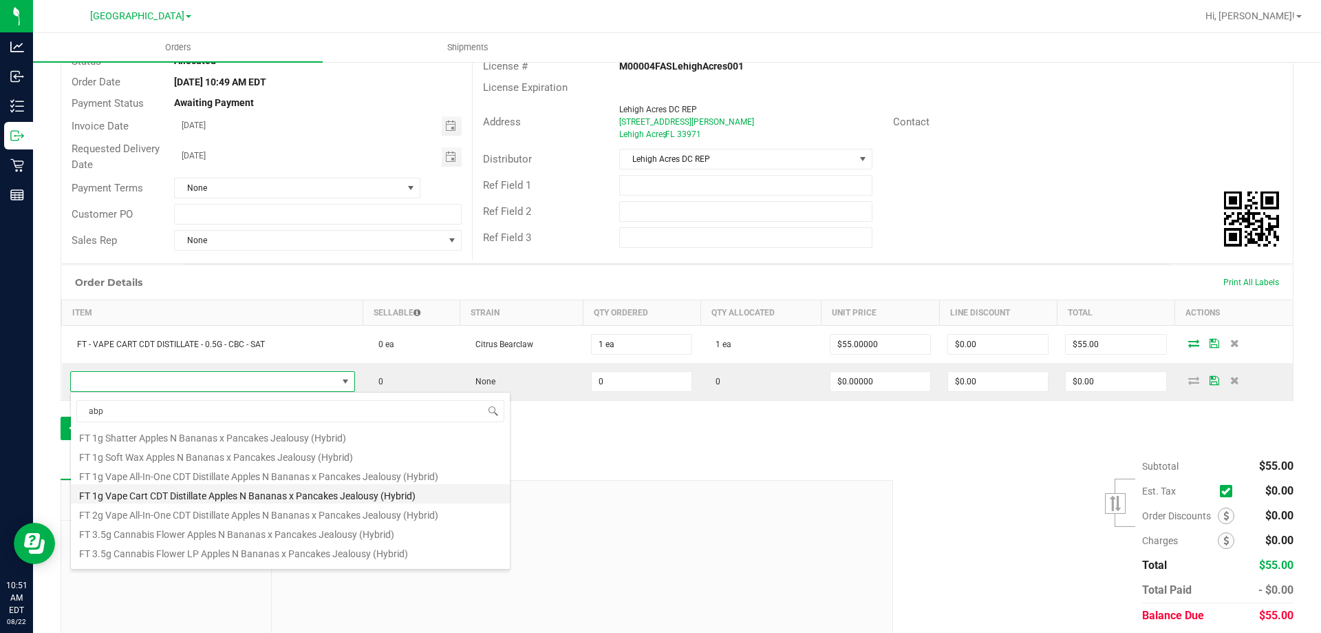
click at [193, 494] on li "FT 1g Vape Cart CDT Distillate Apples N Bananas x Pancakes Jealousy (Hybrid)" at bounding box center [290, 493] width 439 height 19
type input "0 ea"
type input "$95.00000"
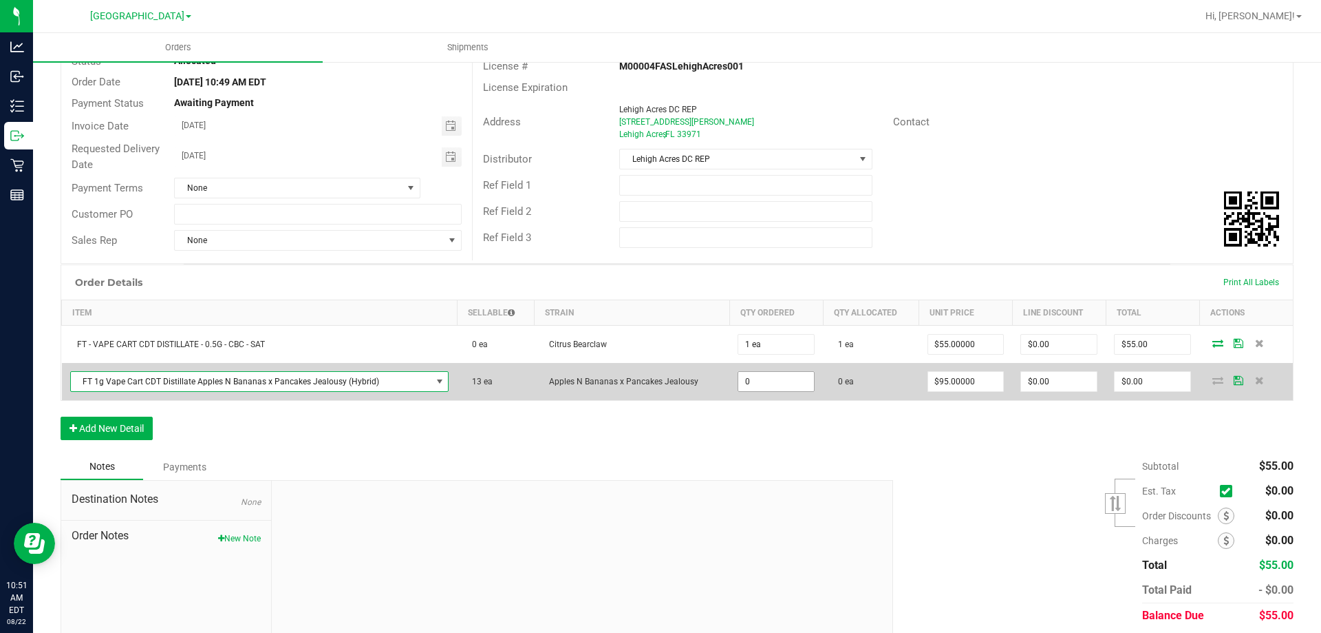
click at [761, 384] on input "0" at bounding box center [777, 381] width 76 height 19
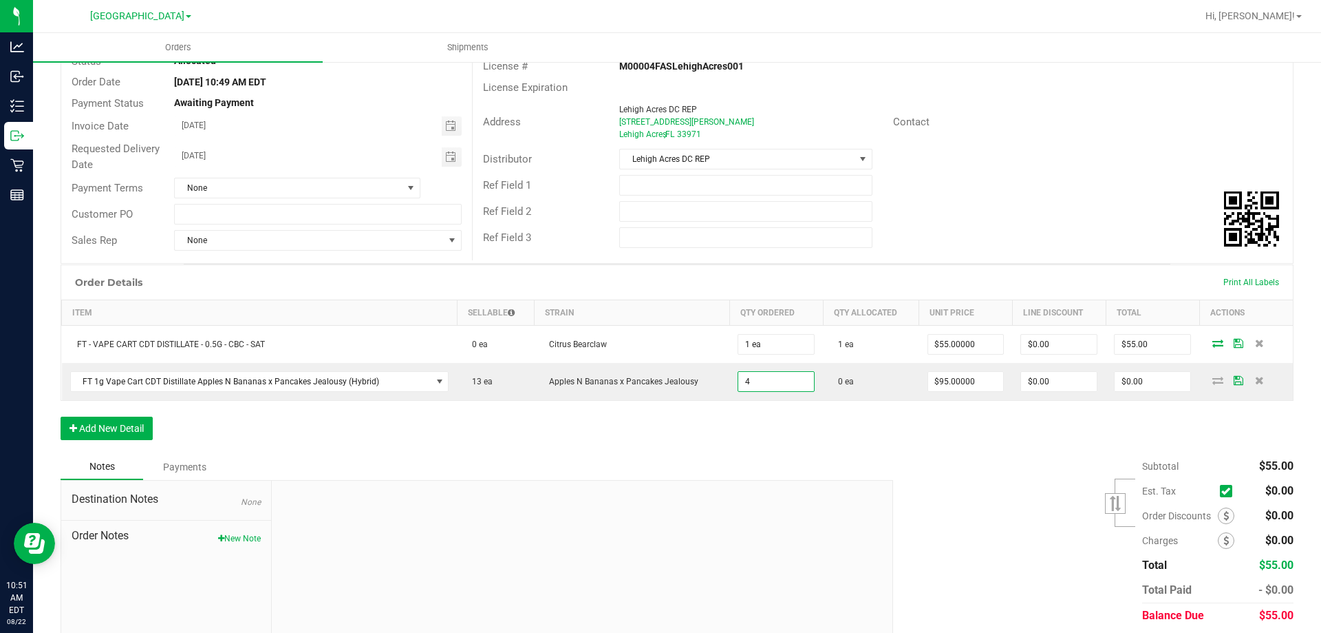
type input "4 ea"
type input "$380.00"
click at [785, 427] on div "Order Details Print All Labels Item Sellable Strain Qty Ordered Qty Allocated U…" at bounding box center [677, 358] width 1233 height 189
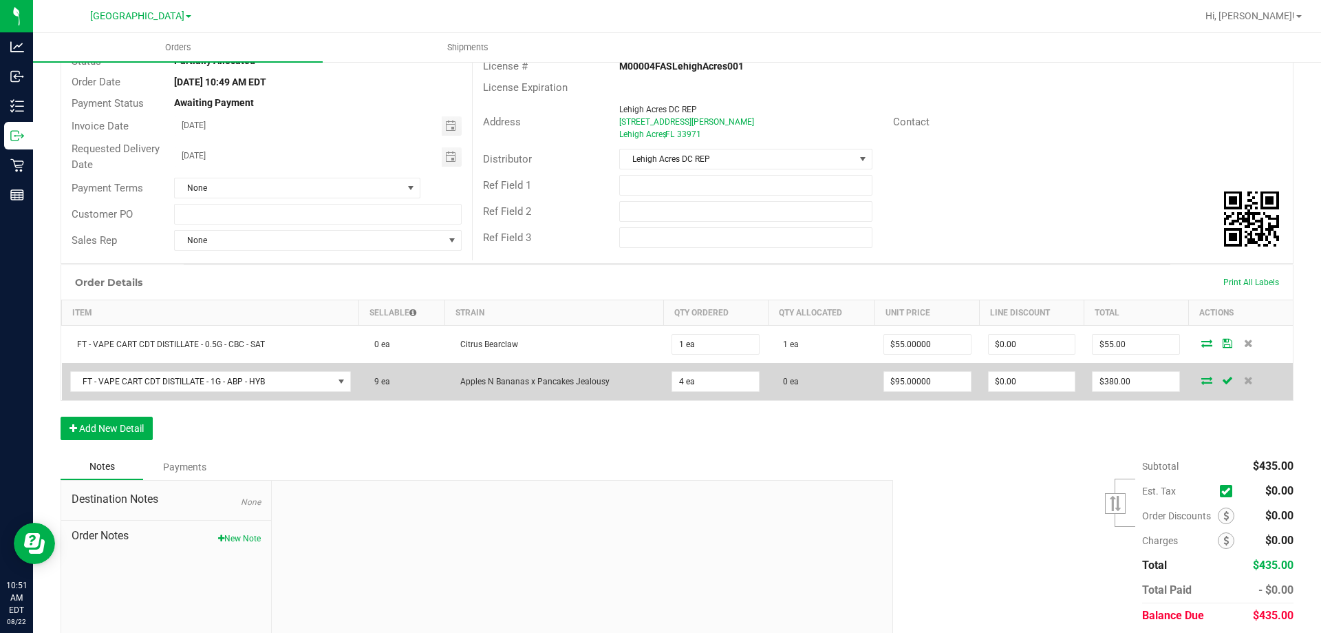
click at [1202, 379] on icon at bounding box center [1207, 380] width 11 height 8
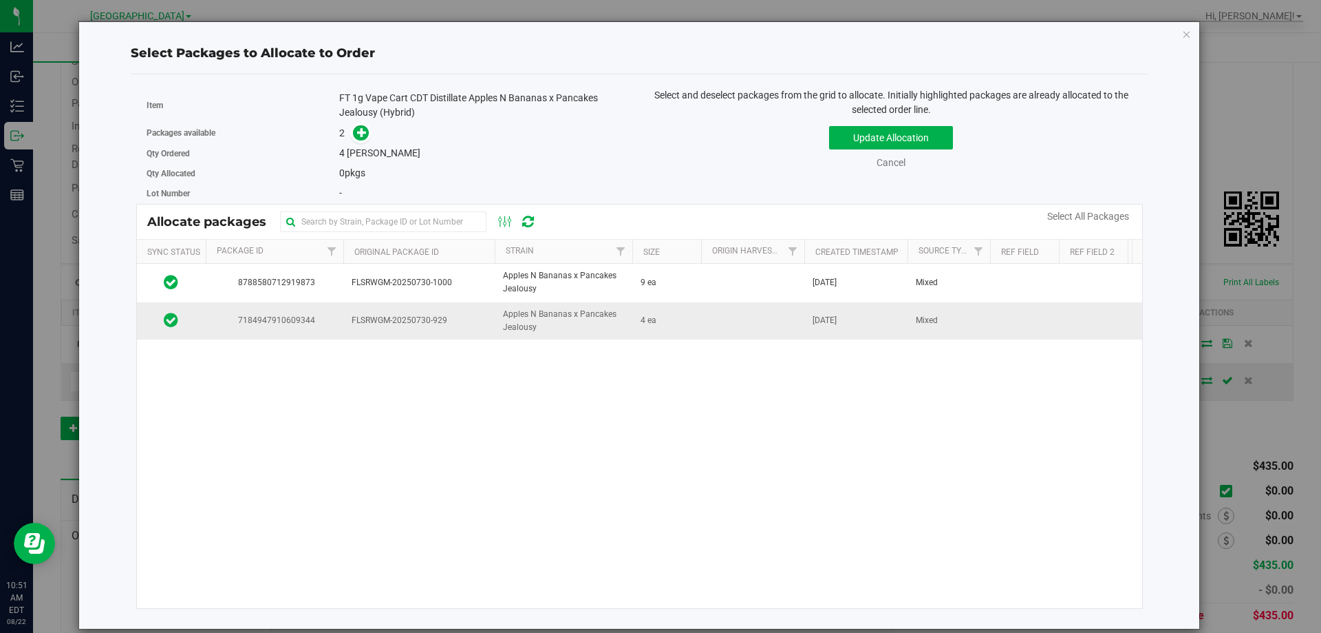
click at [370, 323] on span "FLSRWGM-20250730-929" at bounding box center [419, 320] width 135 height 13
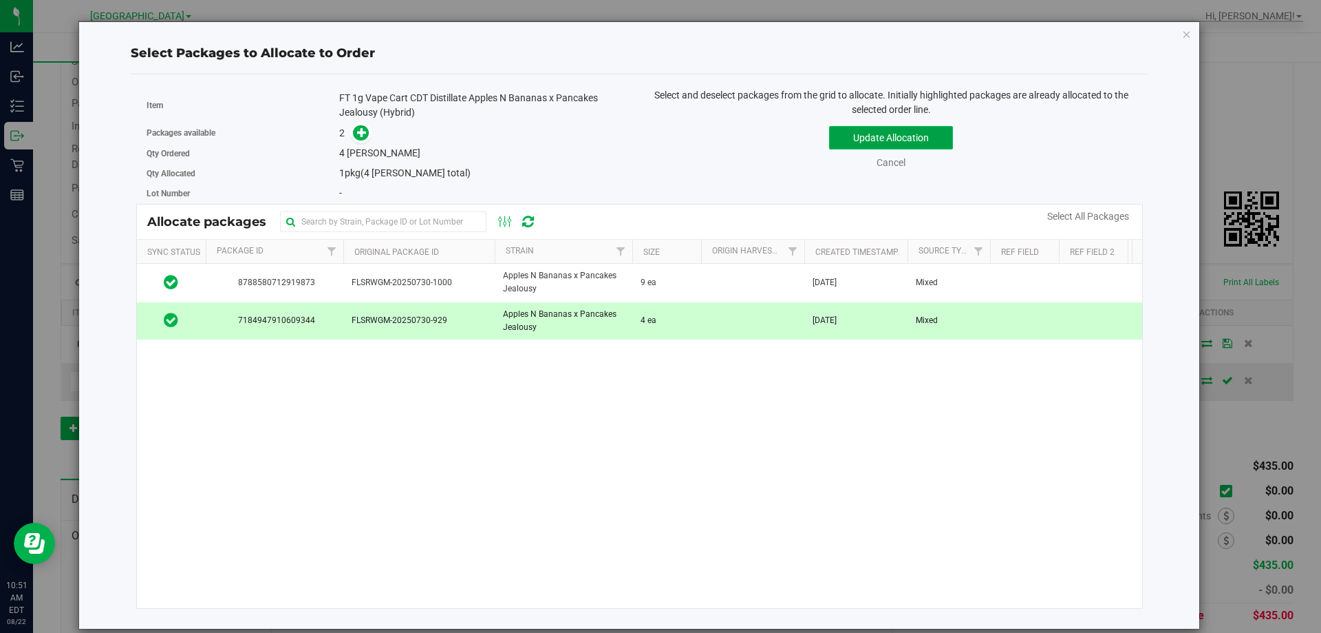
click at [878, 141] on button "Update Allocation" at bounding box center [891, 137] width 124 height 23
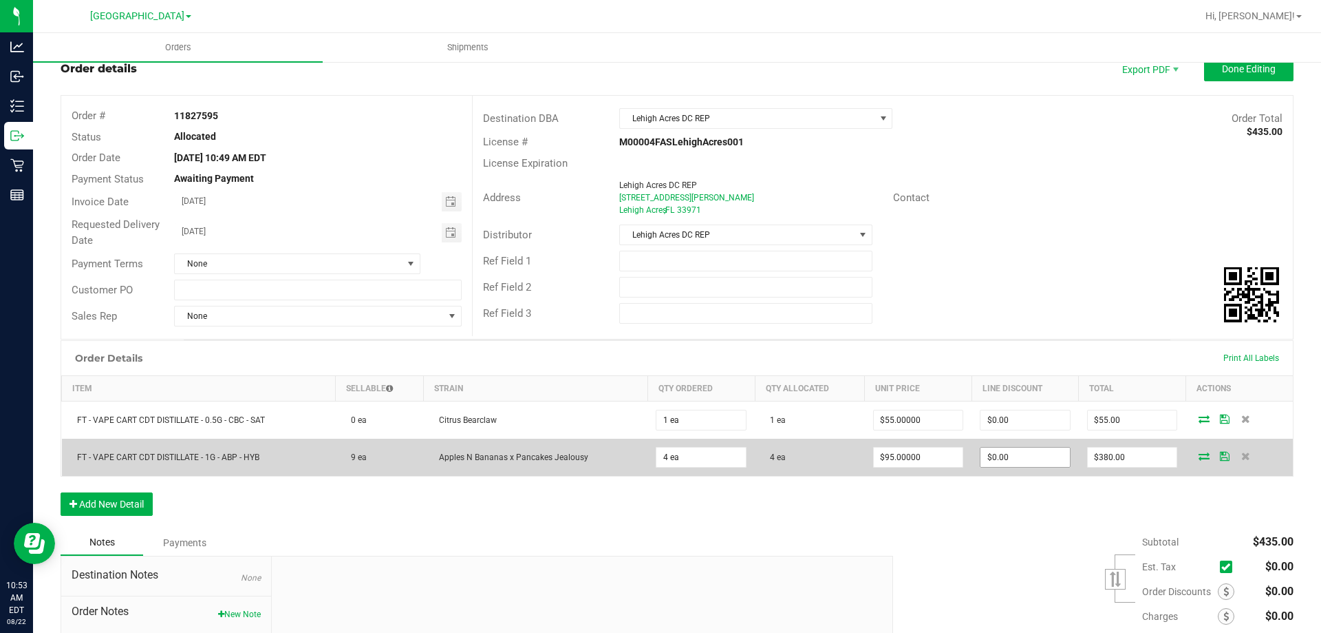
scroll to position [0, 0]
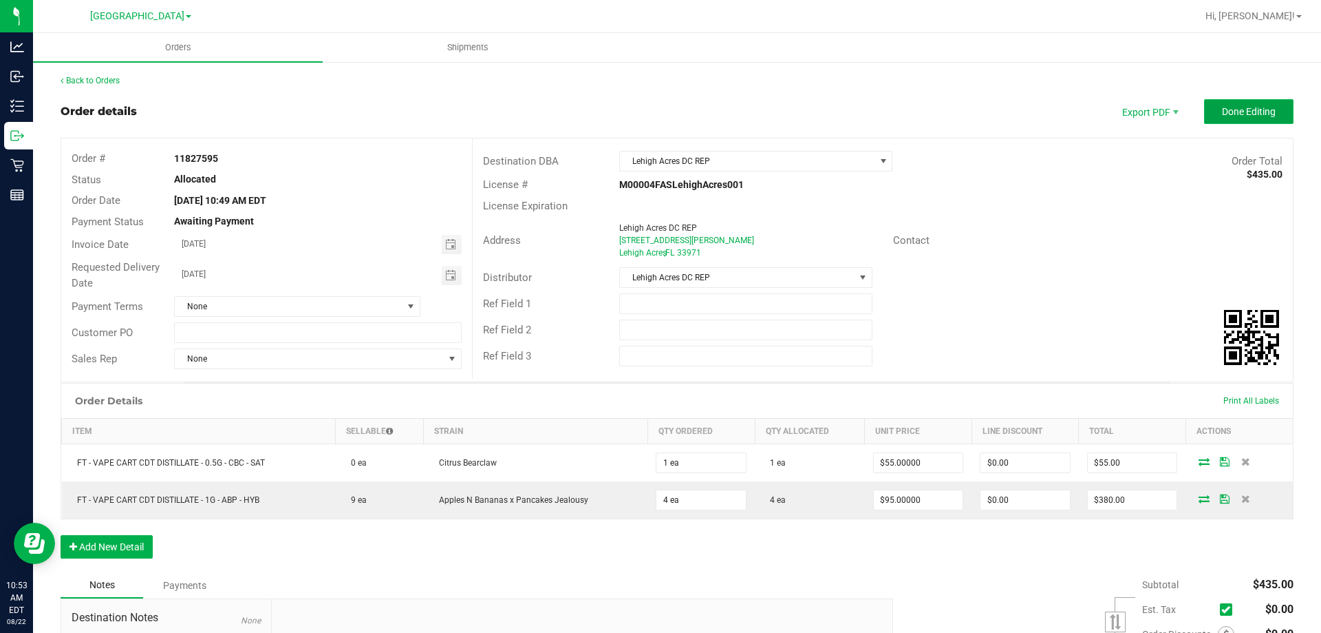
click at [1242, 111] on span "Done Editing" at bounding box center [1249, 111] width 54 height 11
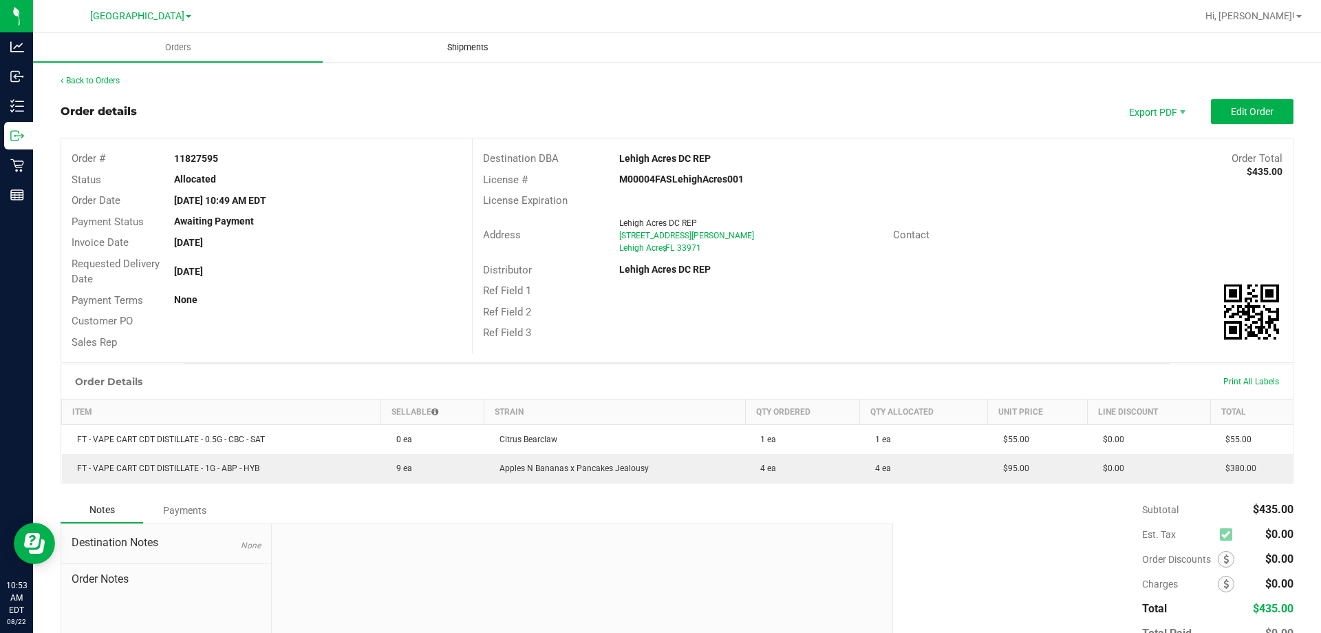
click at [465, 50] on span "Shipments" at bounding box center [468, 47] width 78 height 12
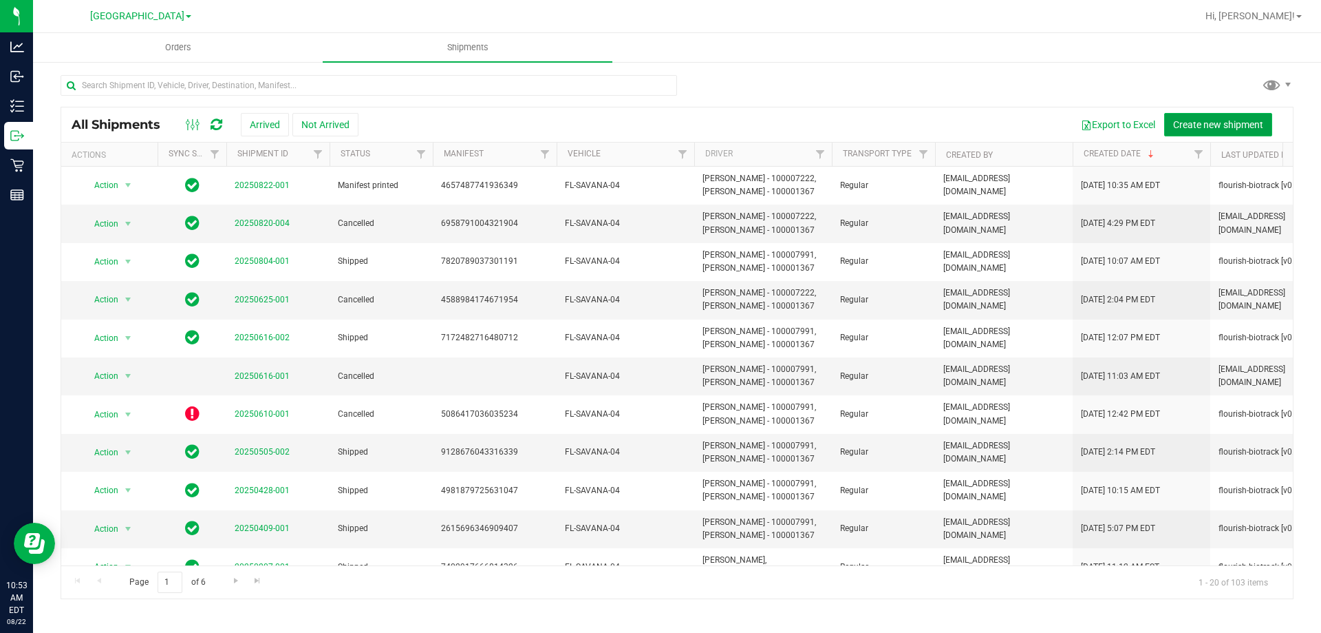
click at [1184, 123] on span "Create new shipment" at bounding box center [1218, 124] width 90 height 11
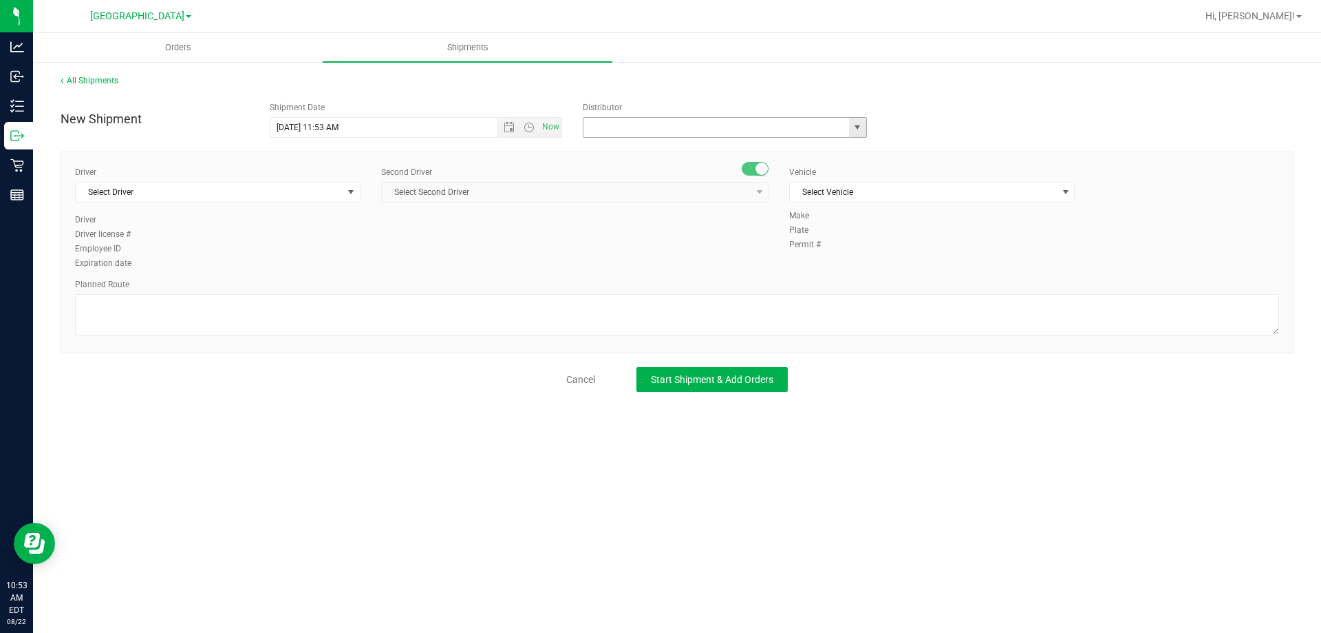
click at [621, 127] on input "text" at bounding box center [712, 127] width 257 height 19
click at [627, 148] on li "Lehigh Acres DC REP" at bounding box center [725, 150] width 283 height 21
type input "Lehigh Acres DC REP"
click at [923, 198] on span "Select Vehicle" at bounding box center [923, 191] width 267 height 19
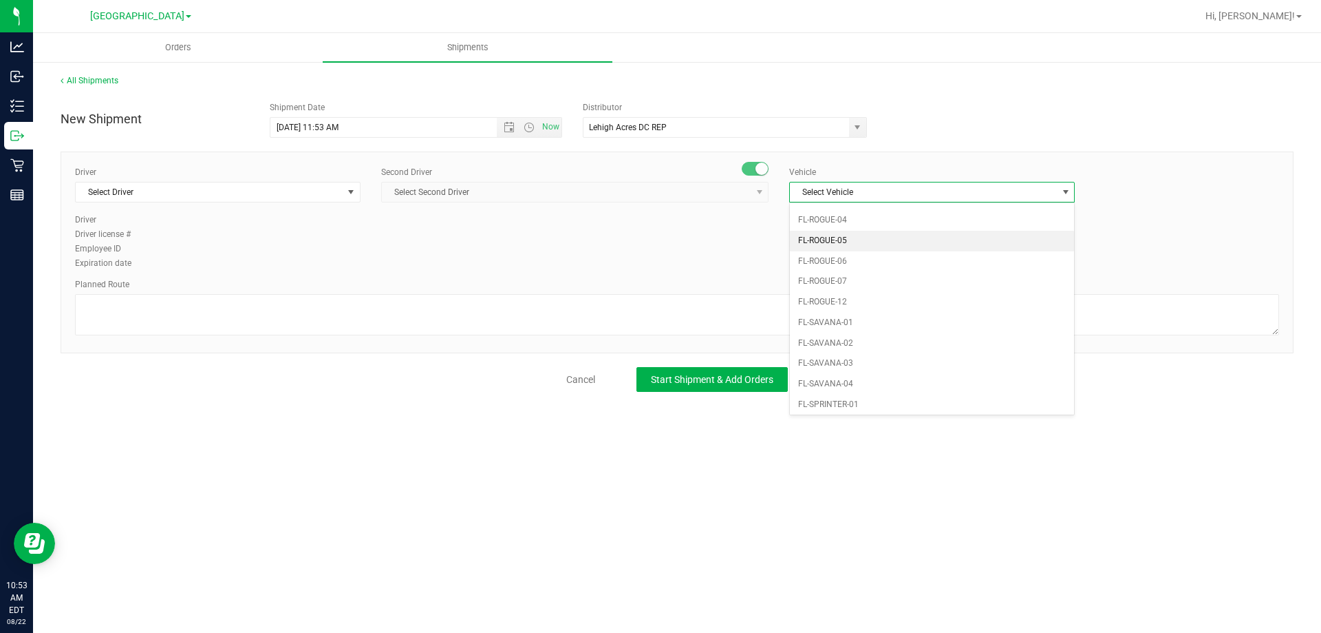
scroll to position [619, 0]
click at [906, 351] on li "FL-SAVANA-04" at bounding box center [932, 353] width 284 height 21
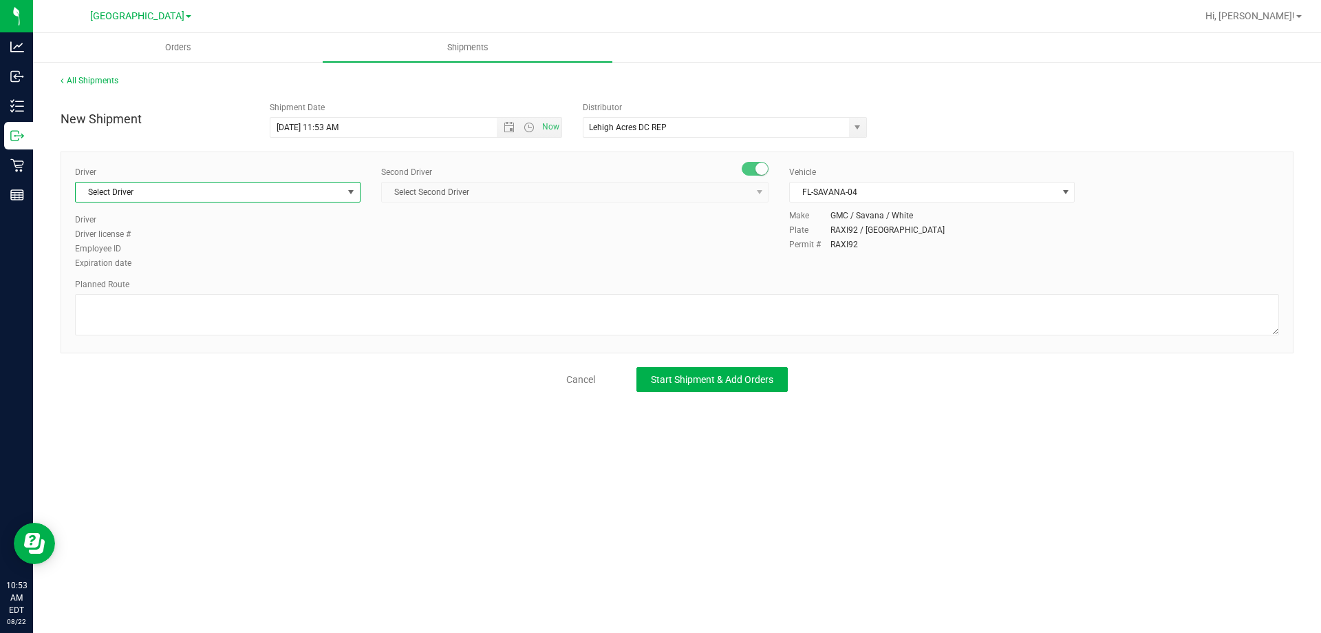
click at [298, 194] on span "Select Driver" at bounding box center [209, 191] width 267 height 19
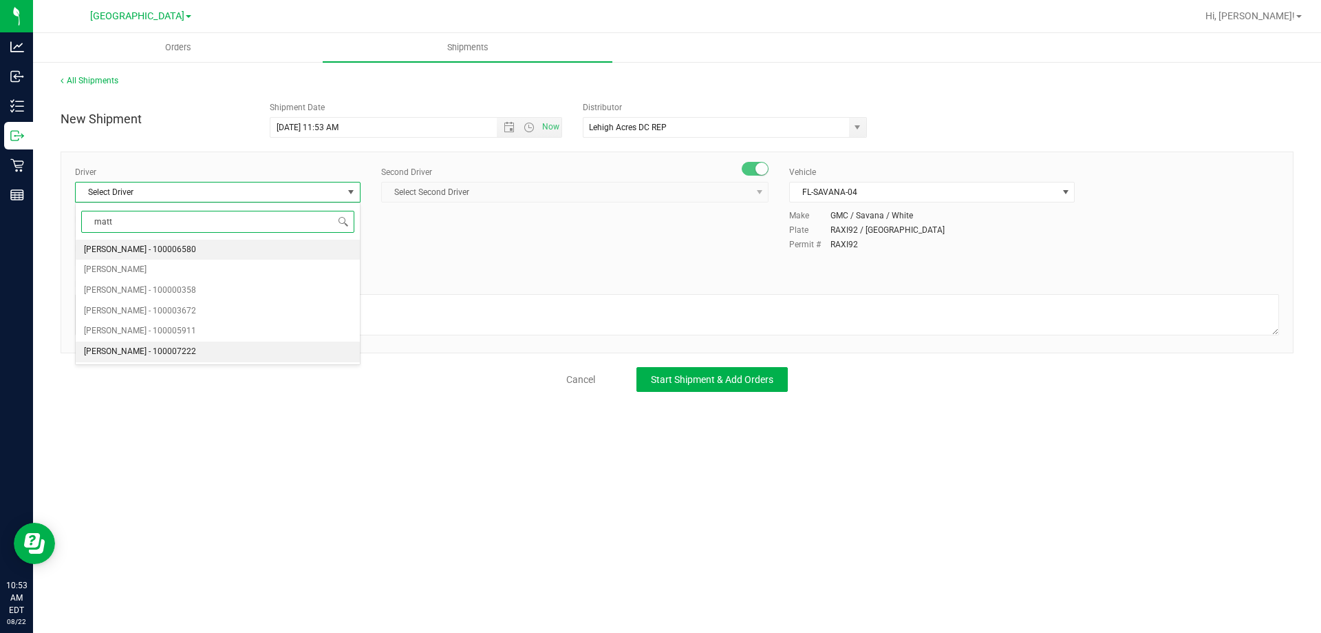
click at [197, 351] on li "Matthew Waite - 100007222" at bounding box center [218, 351] width 284 height 21
type input "matt"
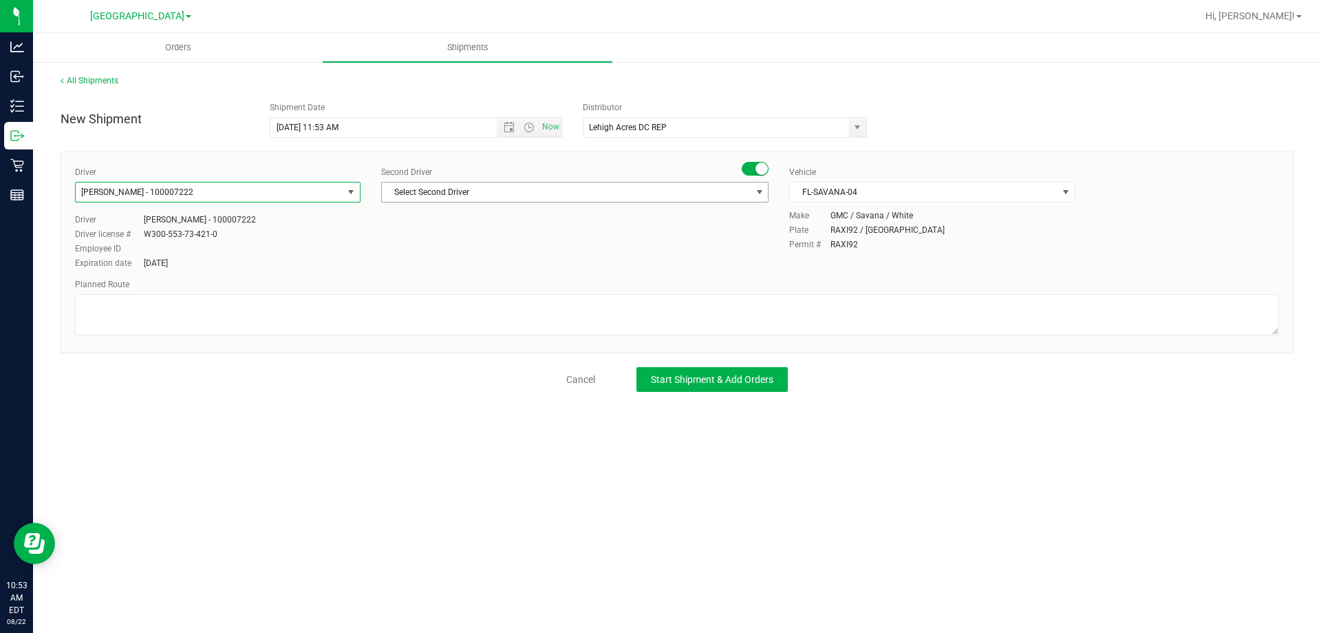
click at [448, 193] on span "Select Second Driver" at bounding box center [566, 191] width 369 height 19
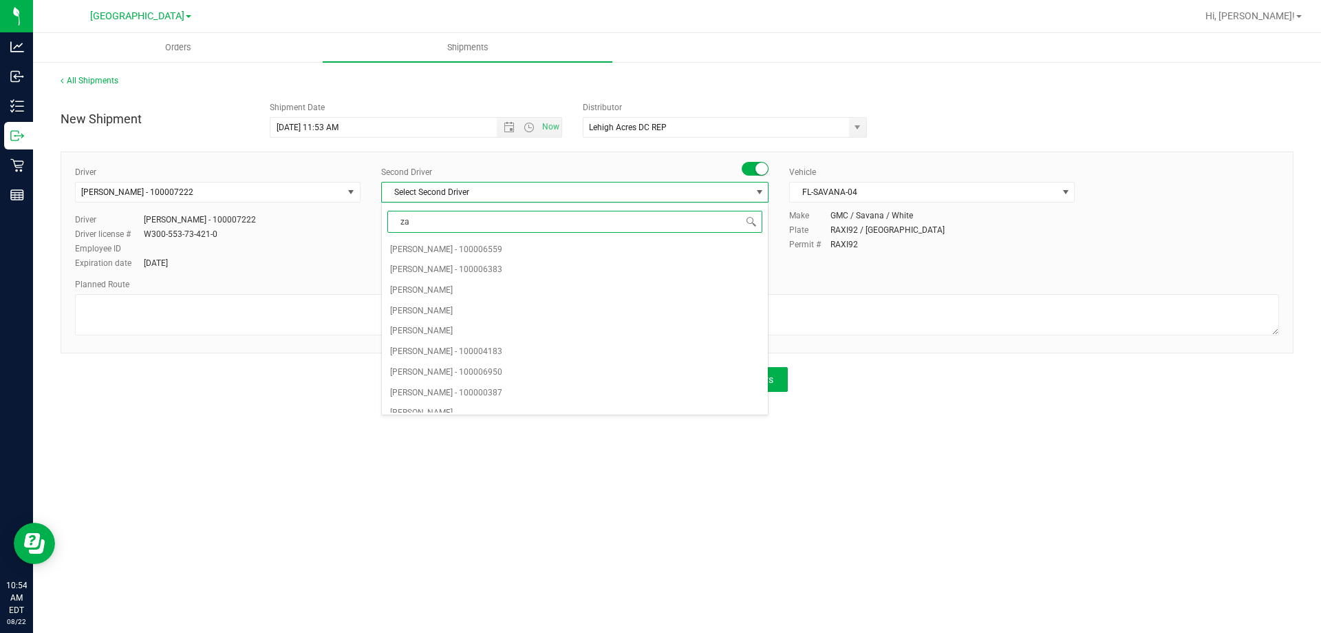
type input "zac"
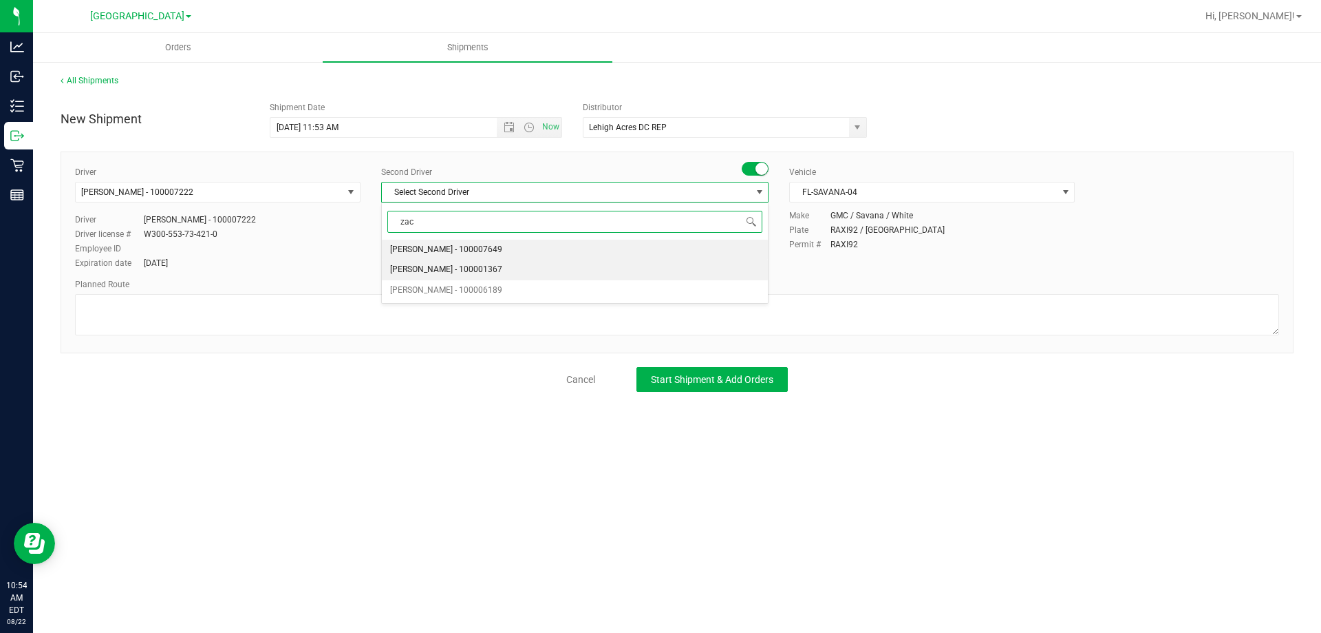
click at [460, 262] on span "Zachary Bradshaw - 100001367" at bounding box center [446, 270] width 112 height 18
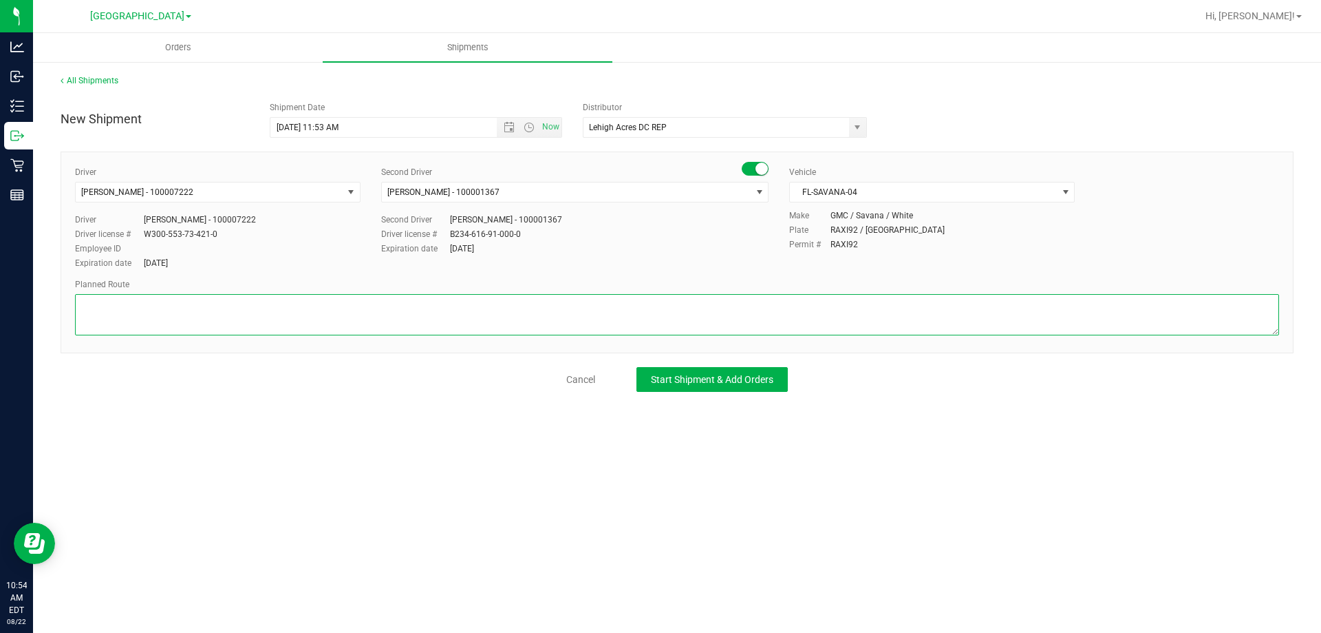
click at [388, 301] on textarea at bounding box center [677, 314] width 1204 height 41
type textarea "1"
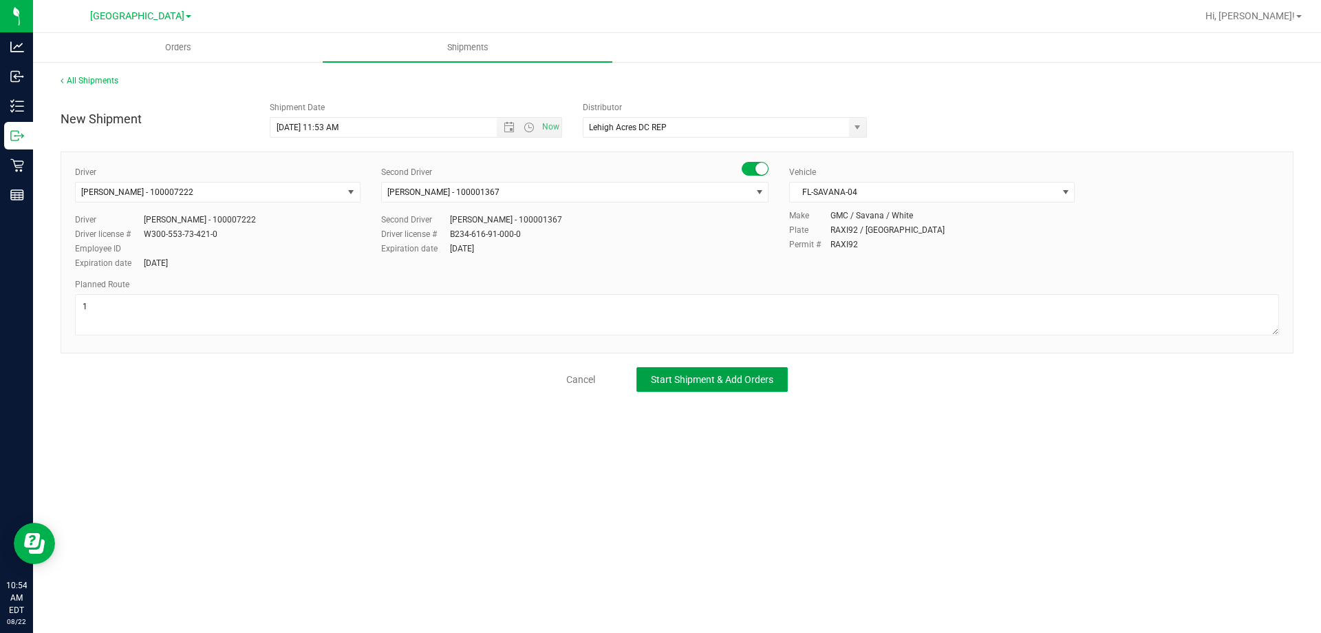
click at [707, 381] on span "Start Shipment & Add Orders" at bounding box center [712, 379] width 123 height 11
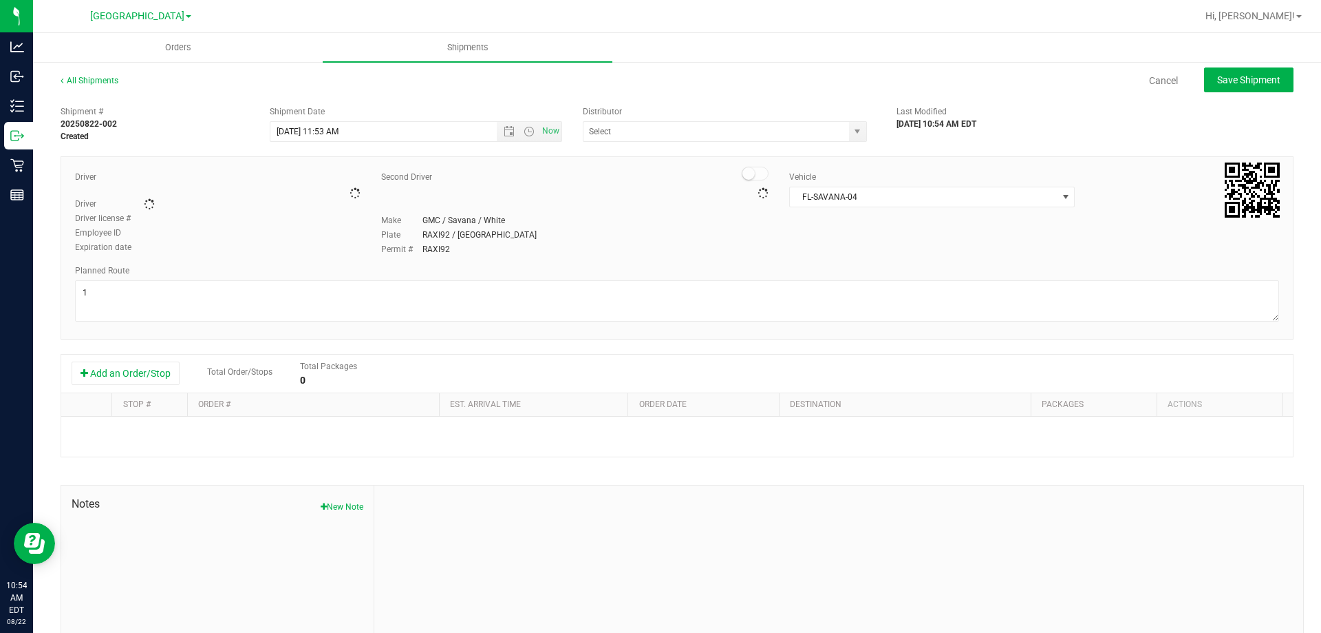
type input "Lehigh Acres DC REP"
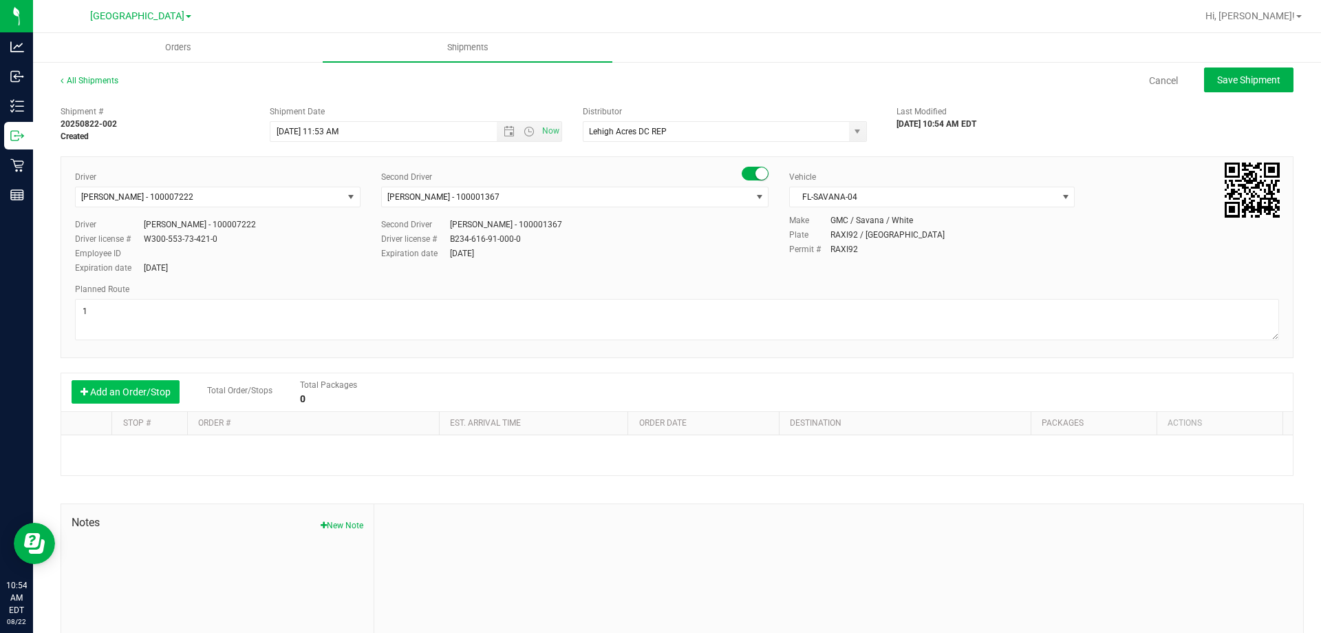
click at [160, 393] on button "Add an Order/Stop" at bounding box center [126, 391] width 108 height 23
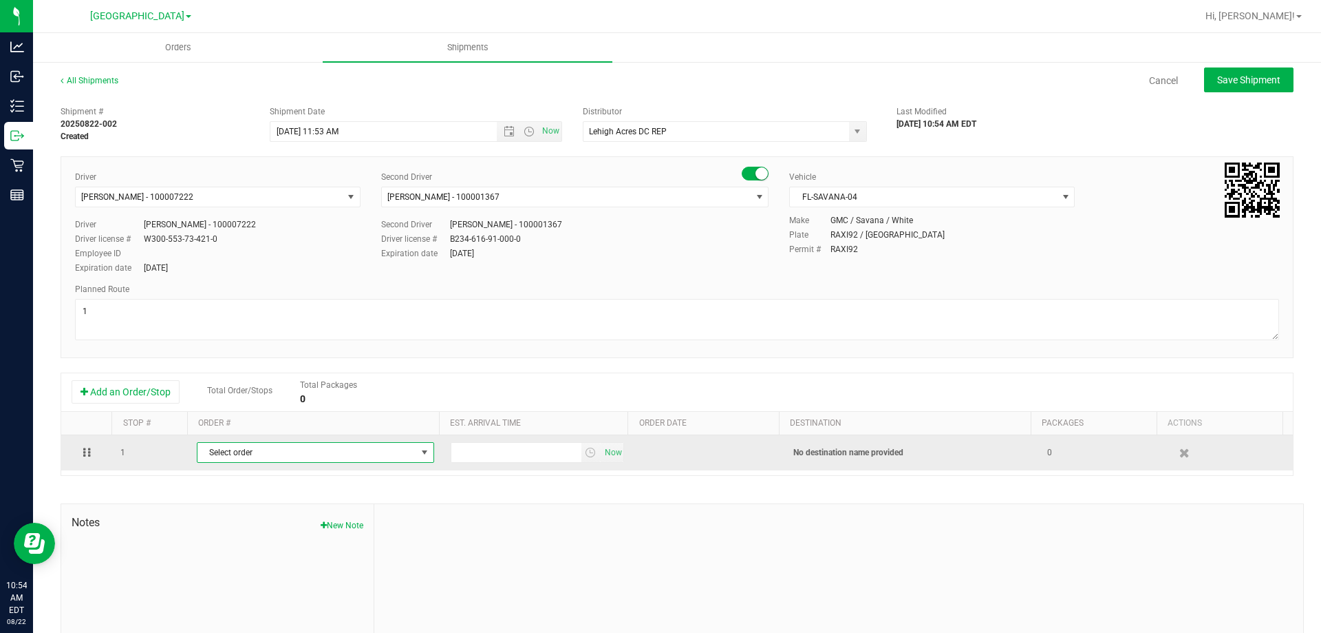
click at [222, 449] on span "Select order" at bounding box center [307, 452] width 219 height 19
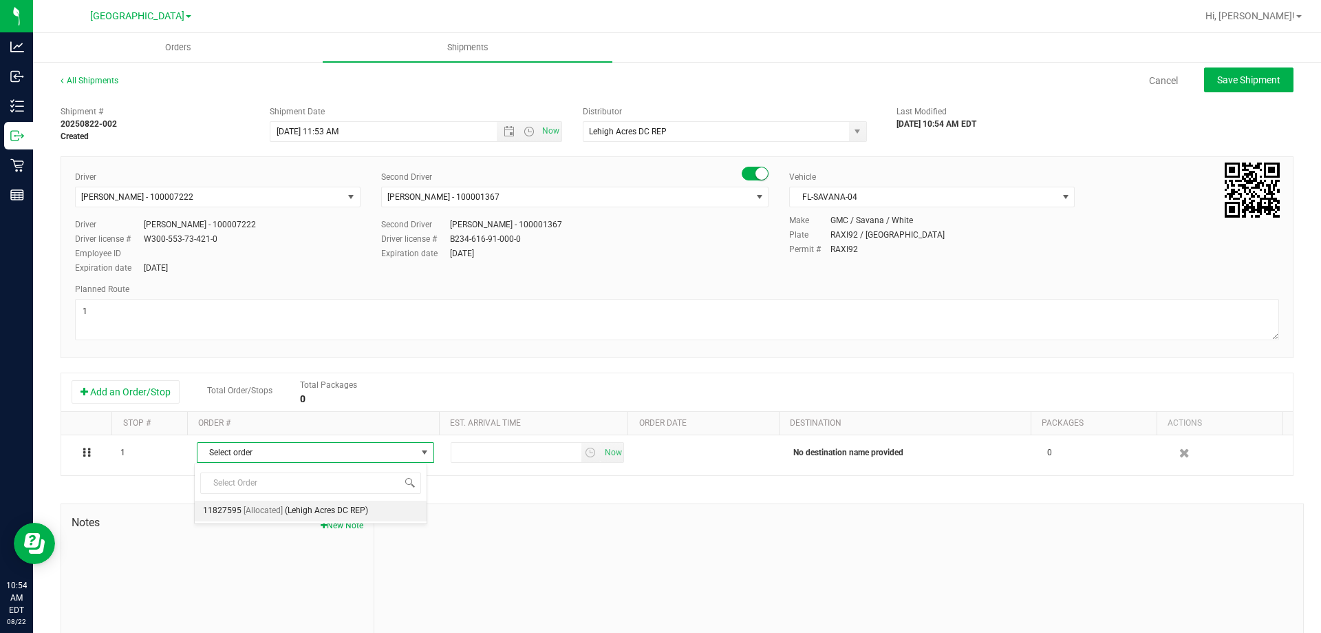
click at [270, 511] on span "[Allocated]" at bounding box center [263, 511] width 39 height 18
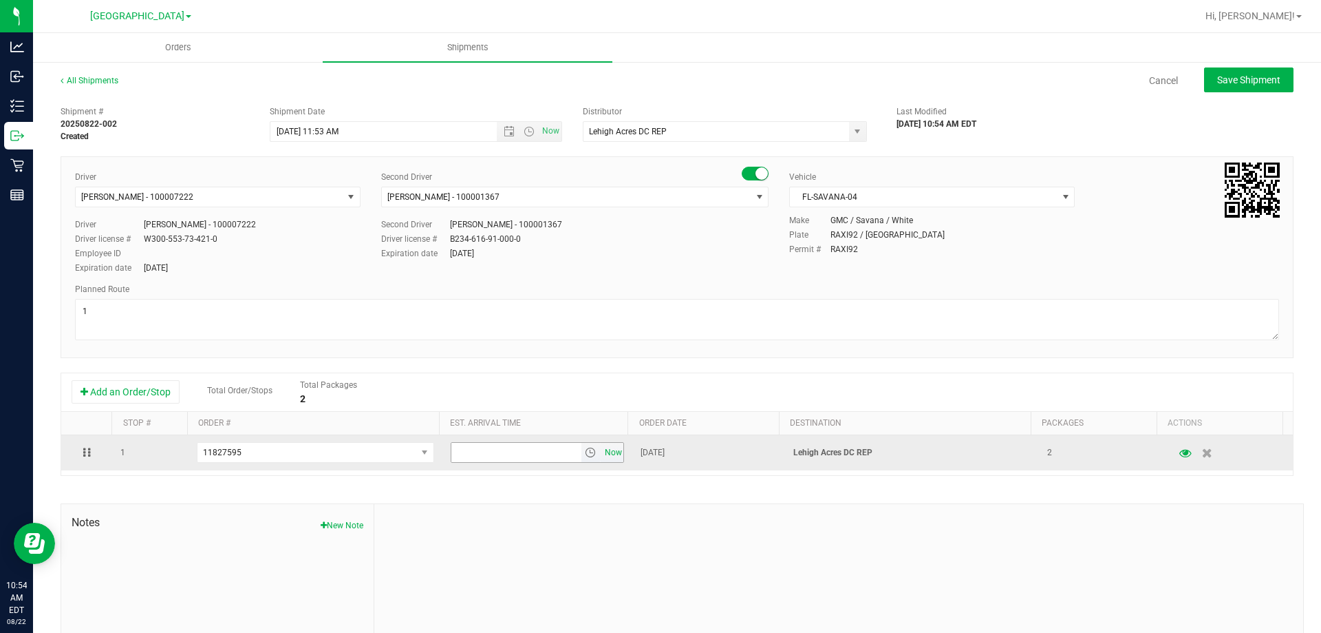
click at [602, 449] on span "Now" at bounding box center [613, 453] width 23 height 20
click at [469, 456] on input "10:54 AM" at bounding box center [516, 452] width 130 height 19
drag, startPoint x: 470, startPoint y: 454, endPoint x: 482, endPoint y: 451, distance: 12.0
click at [471, 454] on input "10:54 AM" at bounding box center [516, 452] width 130 height 19
type input "11:30 AM"
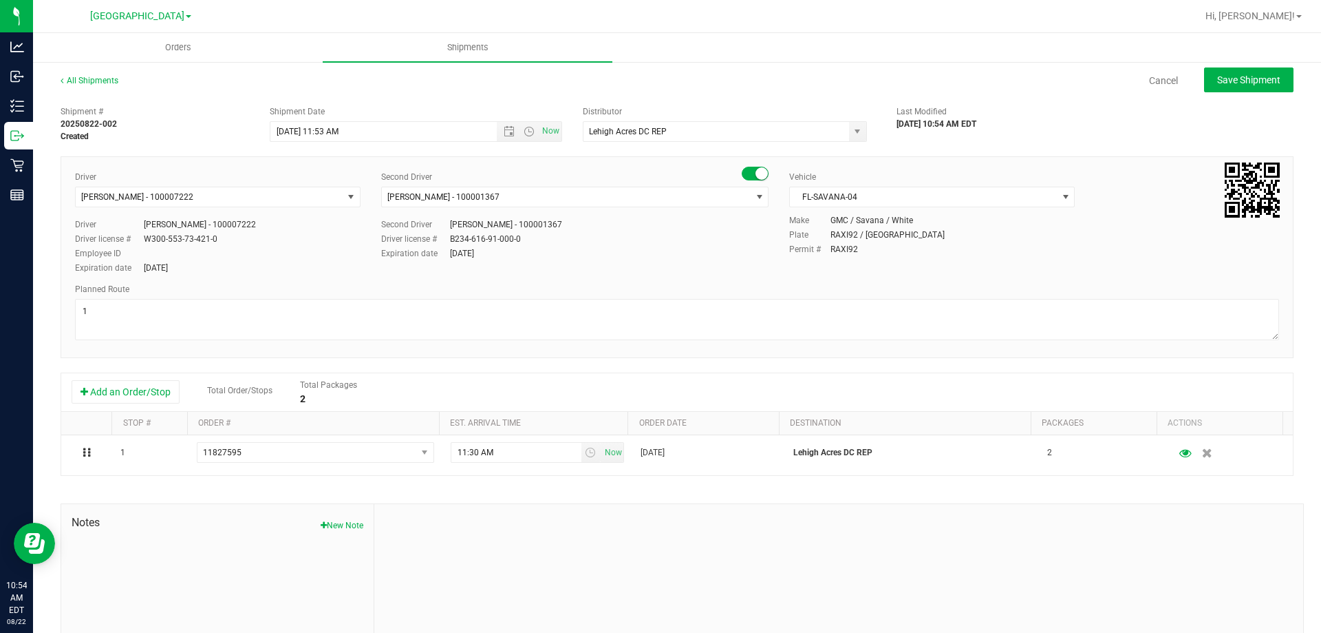
click at [604, 486] on div "Shipment # 20250822-002 Created Shipment Date 8/22/2025 11:53 AM Now Distributo…" at bounding box center [677, 394] width 1233 height 590
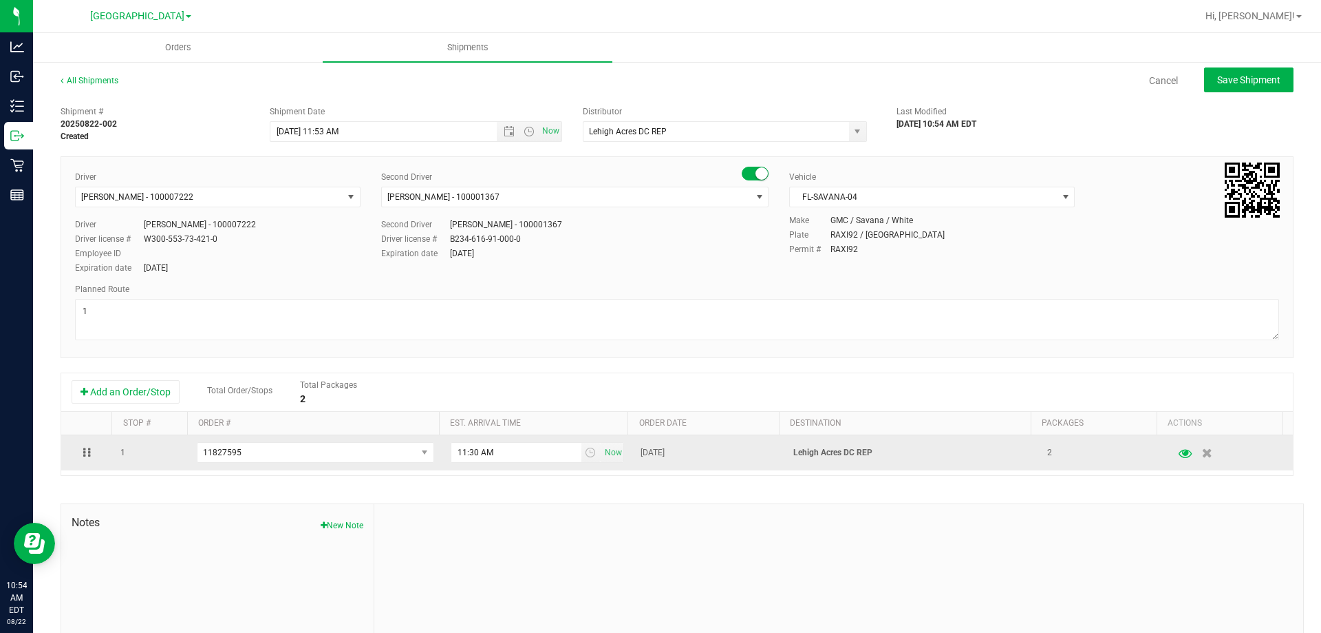
click at [1180, 455] on icon "button" at bounding box center [1186, 452] width 13 height 10
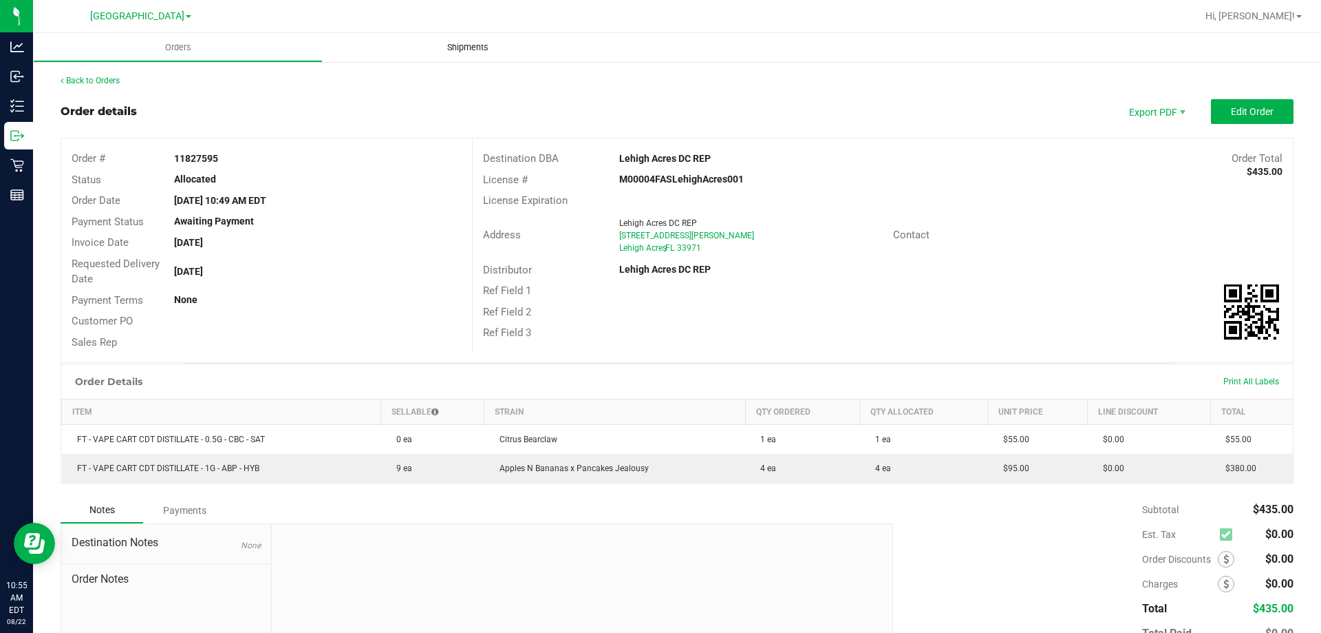
click at [464, 45] on span "Shipments" at bounding box center [468, 47] width 78 height 12
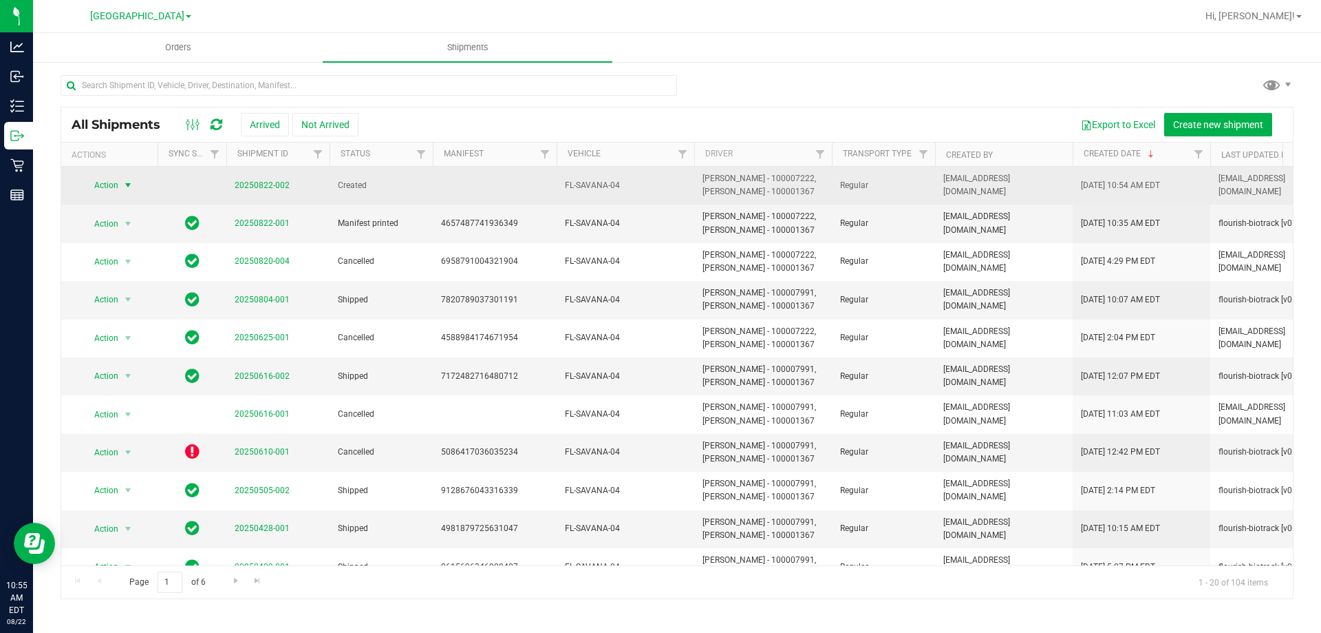
click at [108, 186] on span "Action" at bounding box center [100, 185] width 37 height 19
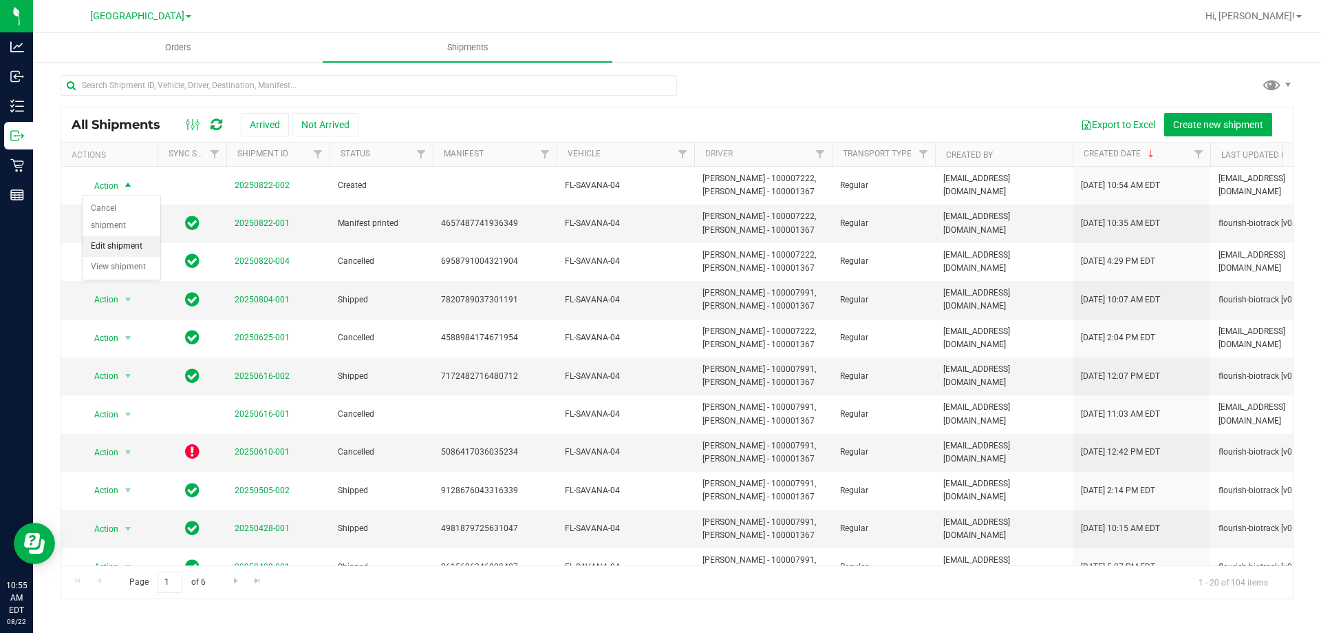
click at [127, 245] on li "Edit shipment" at bounding box center [122, 246] width 78 height 21
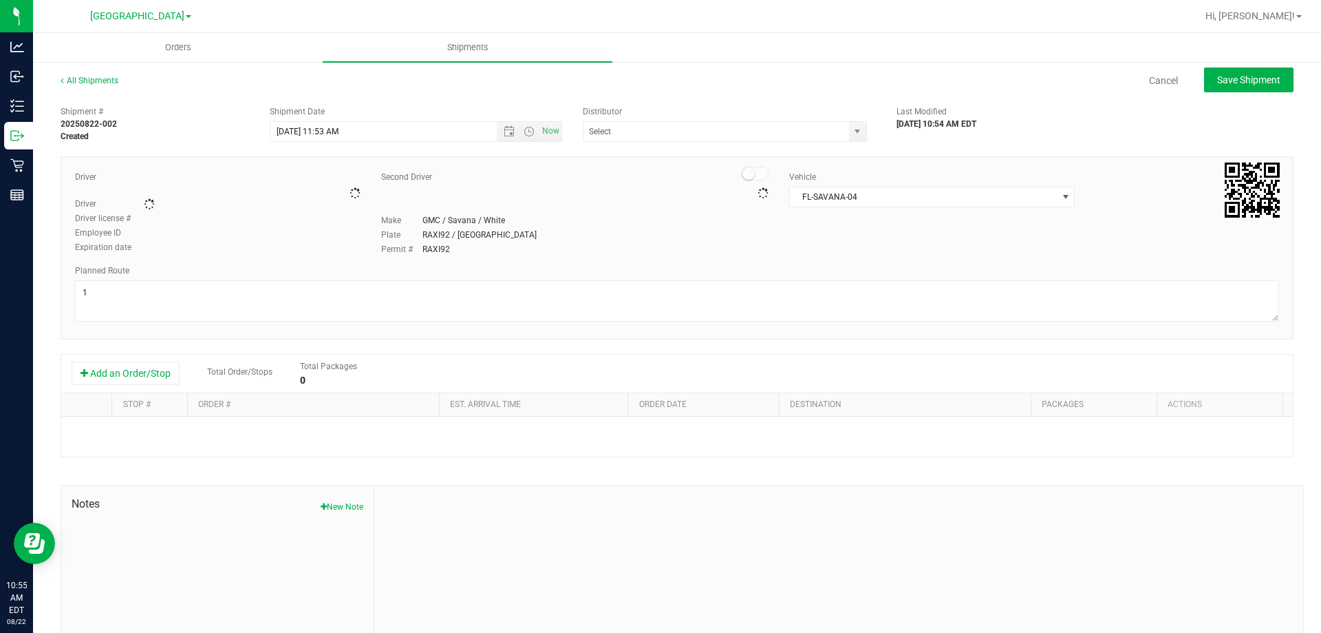
type input "Lehigh Acres DC REP"
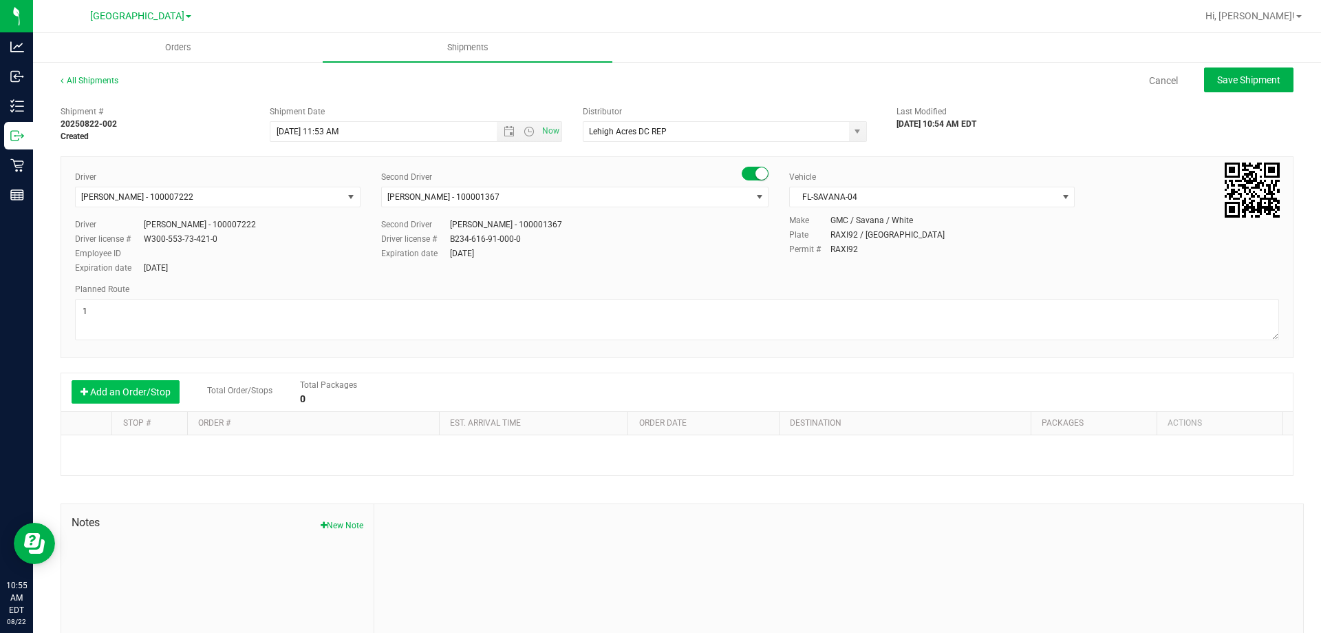
click at [169, 393] on button "Add an Order/Stop" at bounding box center [126, 391] width 108 height 23
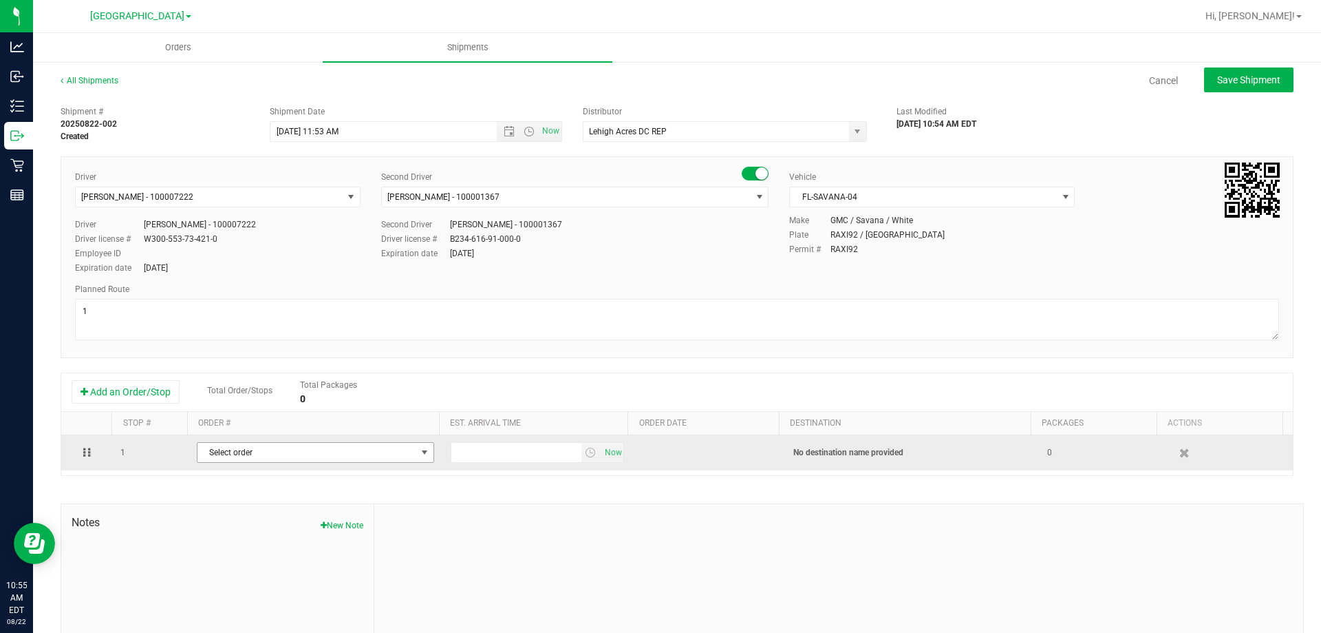
click at [250, 457] on span "Select order" at bounding box center [307, 452] width 219 height 19
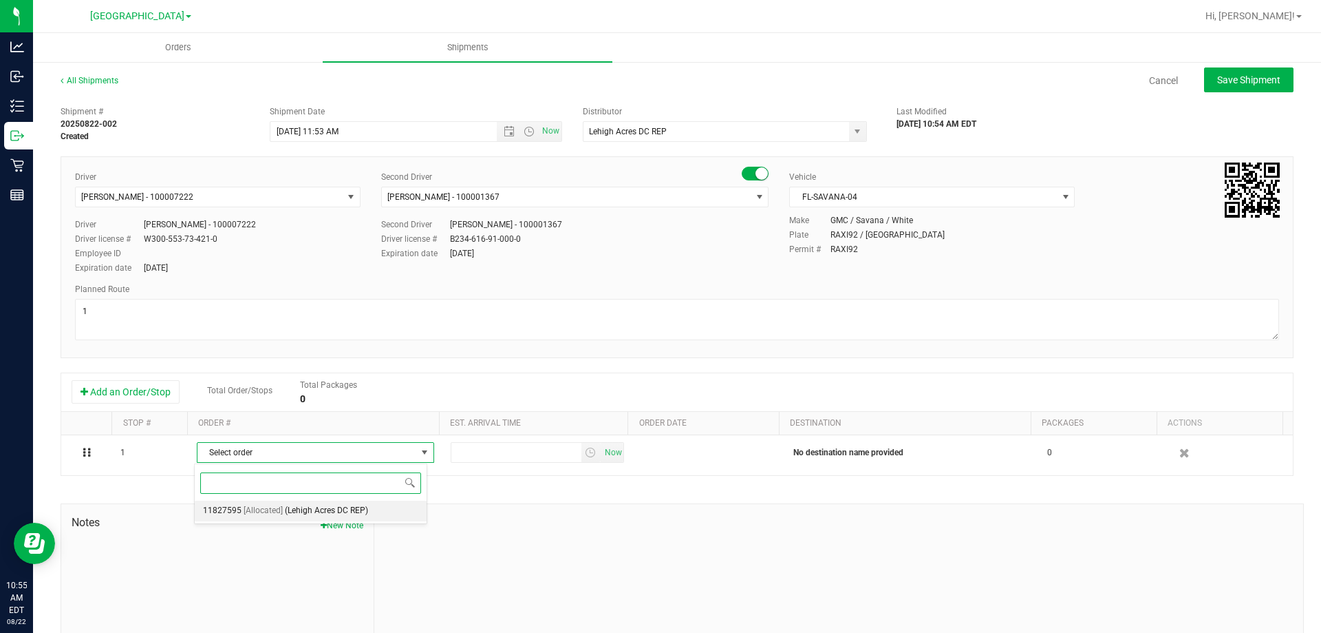
click at [288, 507] on span "(Lehigh Acres DC REP)" at bounding box center [326, 511] width 83 height 18
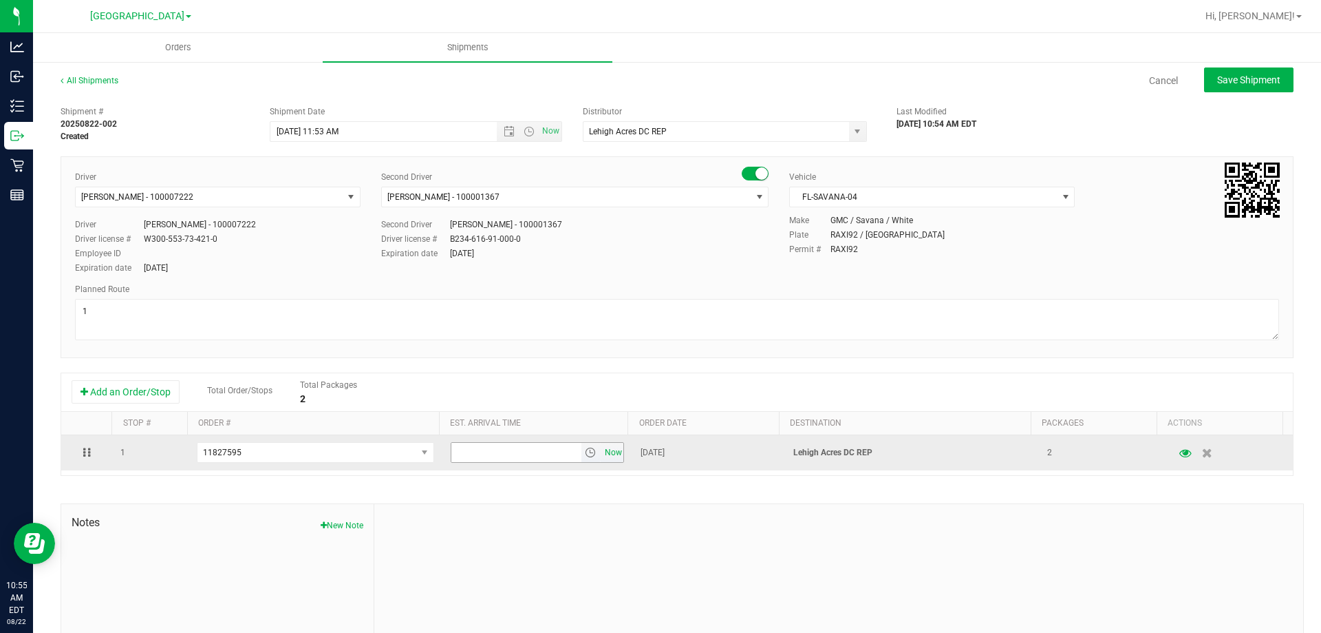
click at [605, 453] on span "Now" at bounding box center [613, 453] width 23 height 20
click at [472, 457] on input "10:55 AM" at bounding box center [516, 452] width 130 height 19
type input "11:30 AM"
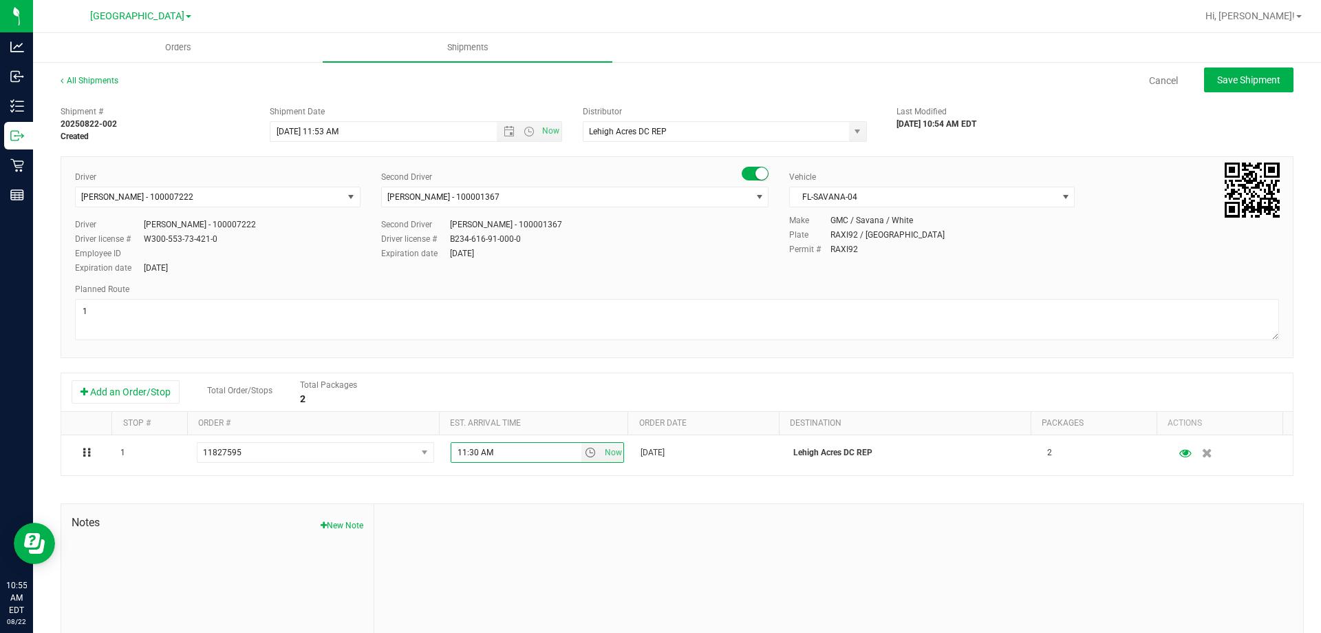
click at [641, 480] on div "Shipment # 20250822-002 Created Shipment Date 8/22/2025 11:53 AM Now Distributo…" at bounding box center [677, 394] width 1233 height 590
click at [1248, 80] on span "Save Shipment" at bounding box center [1249, 79] width 63 height 11
type input "8/22/2025 3:53 PM"
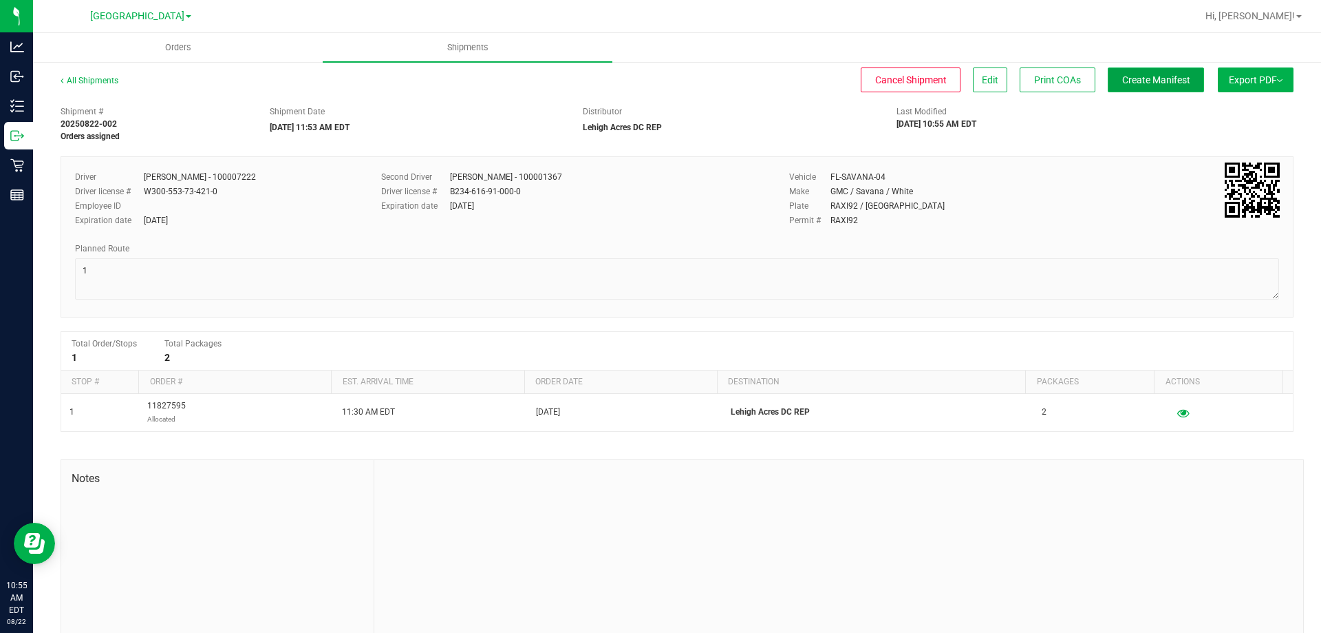
click at [1114, 85] on button "Create Manifest" at bounding box center [1156, 79] width 96 height 25
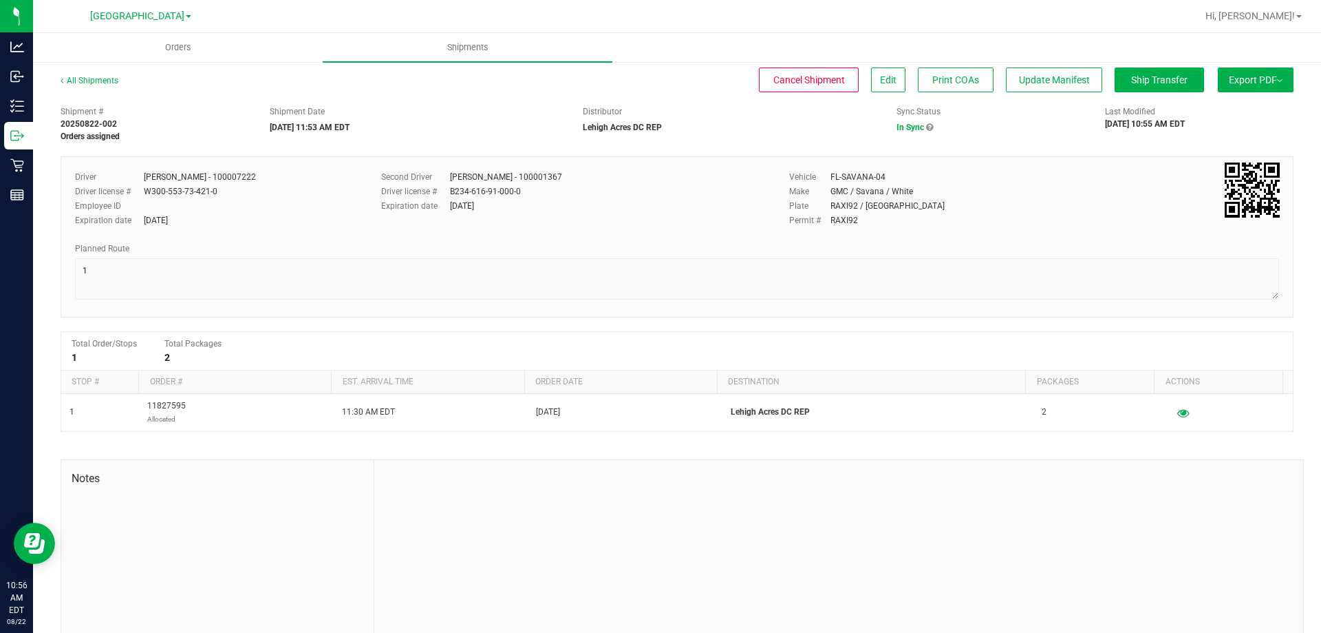
click at [1233, 81] on button "Export PDF" at bounding box center [1256, 79] width 76 height 25
click at [1231, 108] on span "Manifest by Package ID" at bounding box center [1235, 110] width 87 height 10
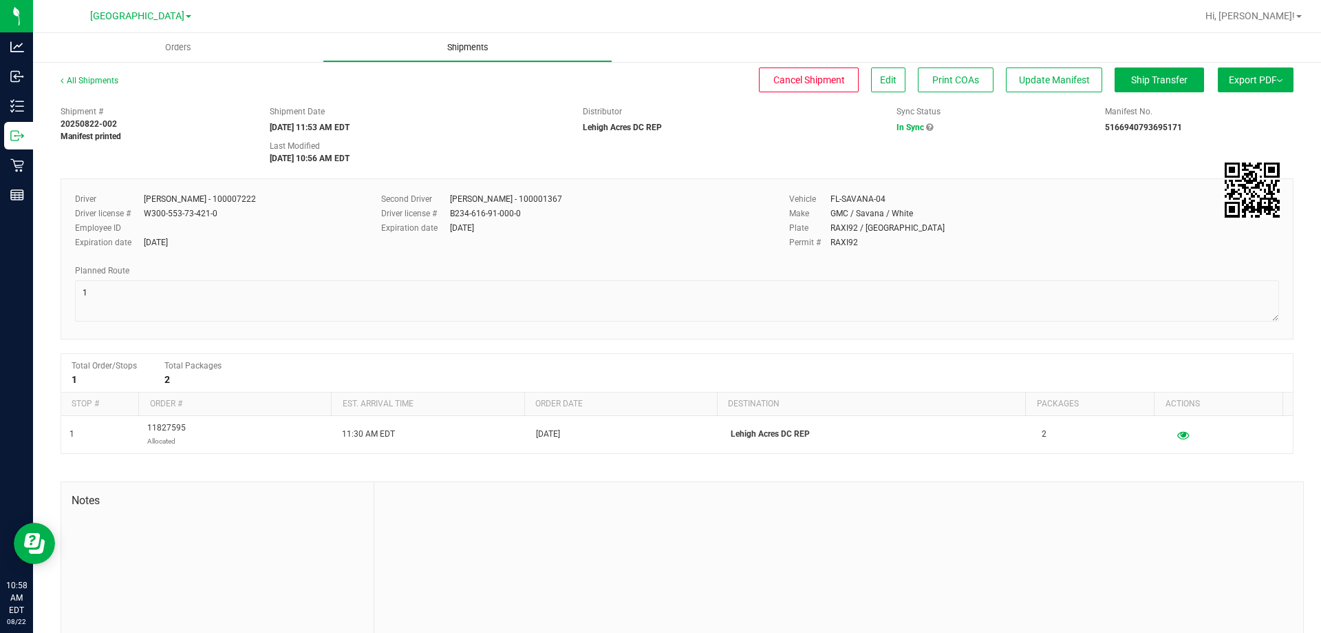
click at [463, 46] on span "Shipments" at bounding box center [468, 47] width 78 height 12
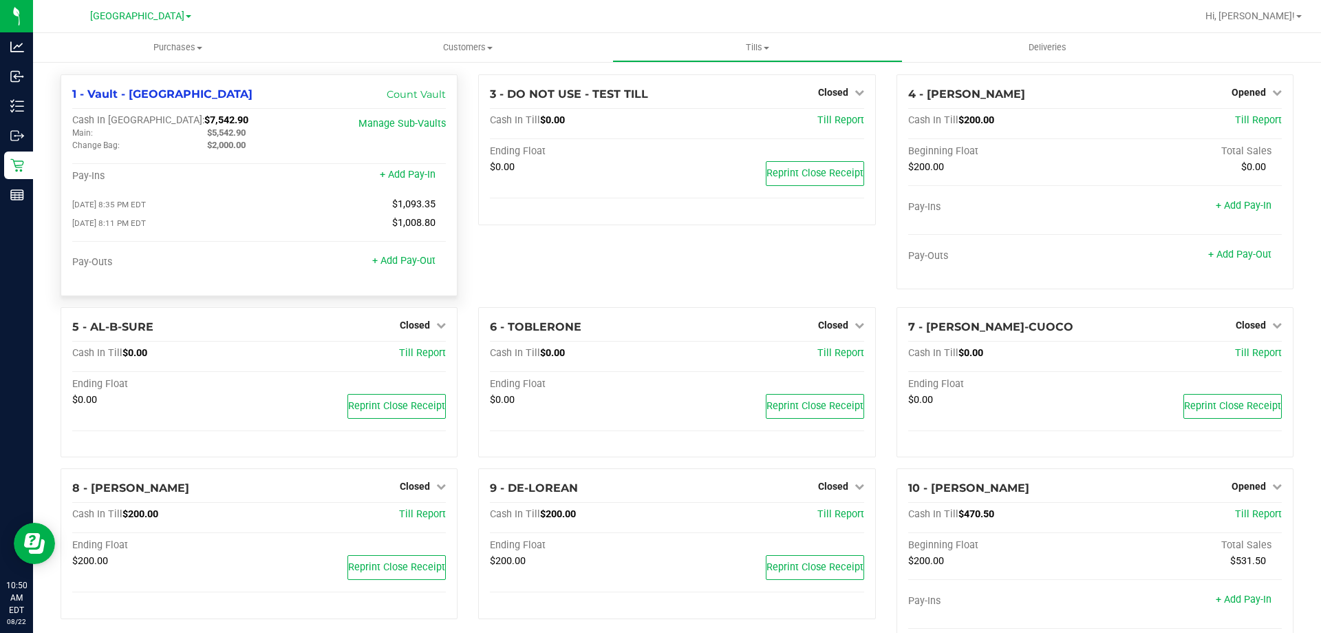
scroll to position [69, 0]
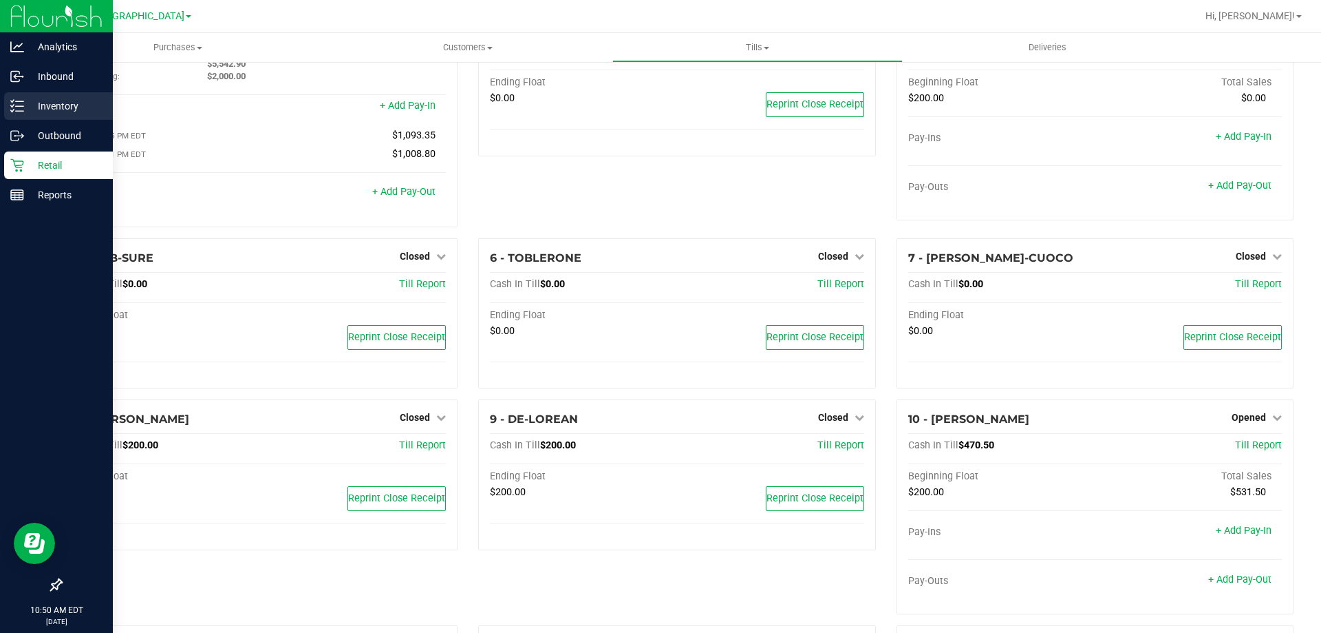
click at [25, 111] on p "Inventory" at bounding box center [65, 106] width 83 height 17
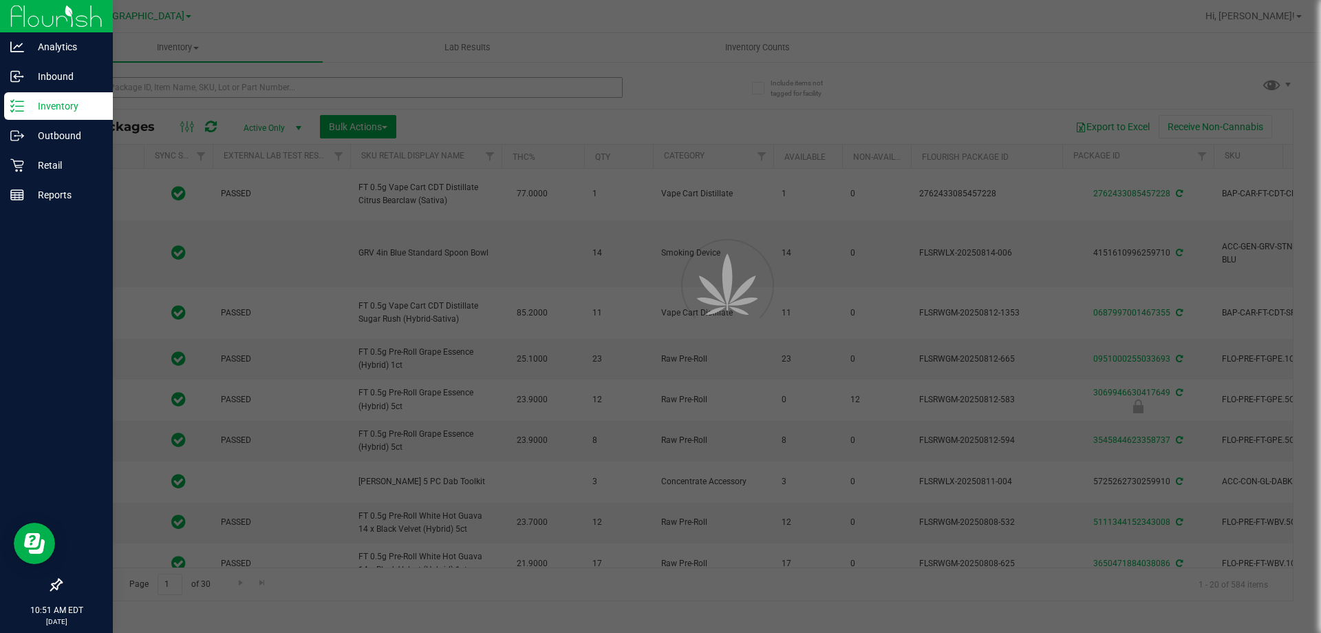
click at [299, 89] on div at bounding box center [660, 316] width 1321 height 633
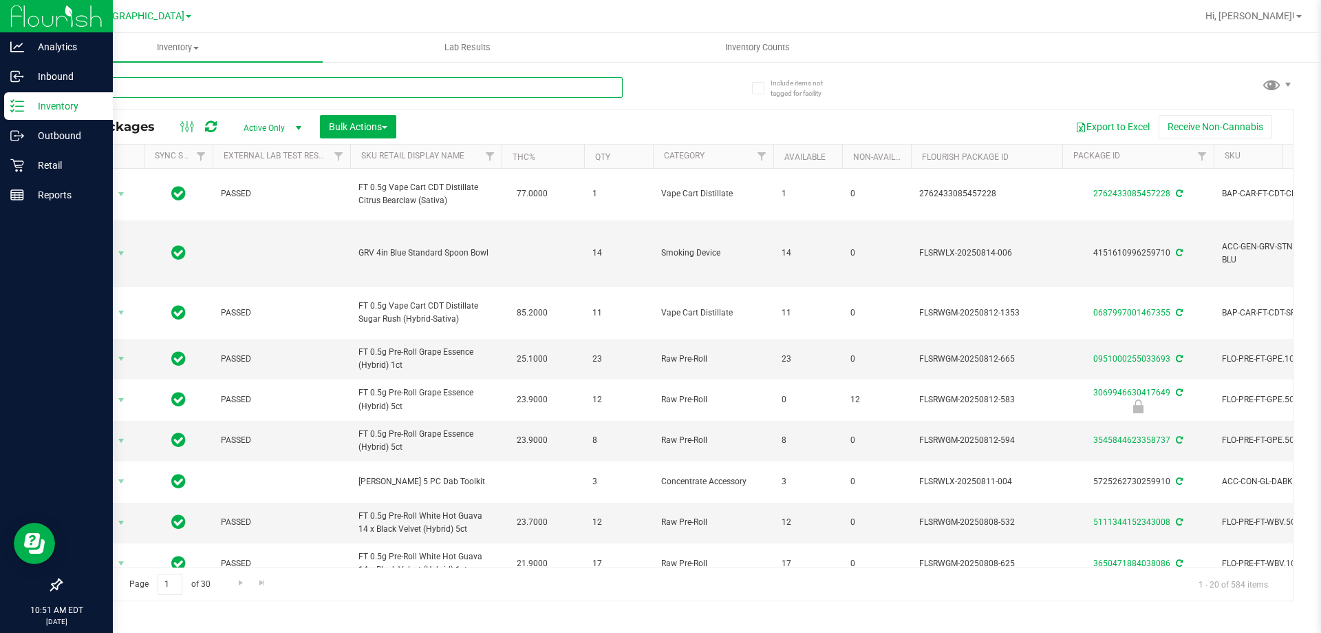
click at [299, 89] on input "text" at bounding box center [342, 87] width 562 height 21
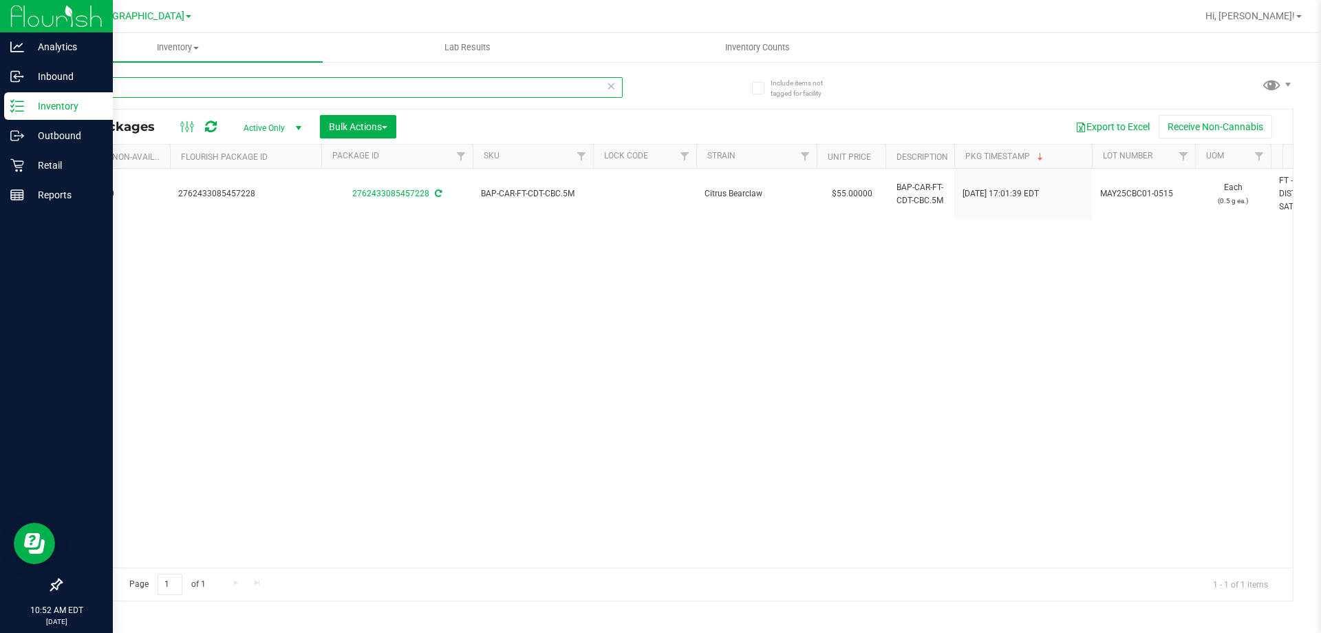
click at [114, 83] on input "cbc" at bounding box center [342, 87] width 562 height 21
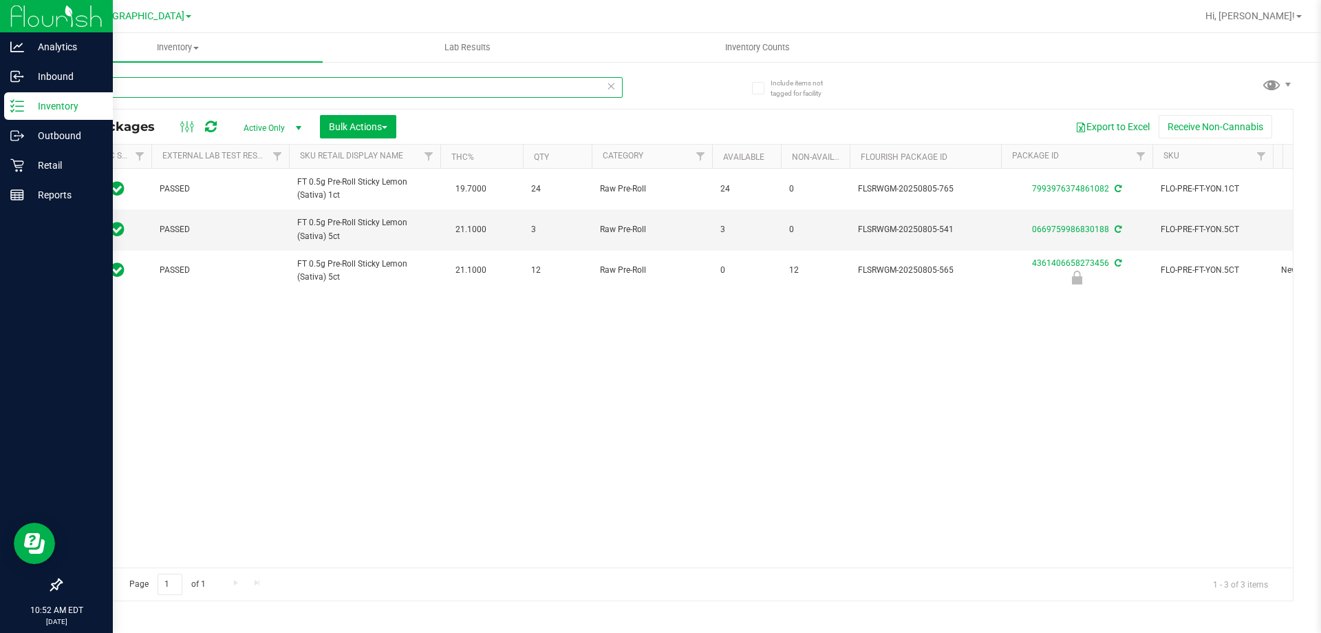
scroll to position [0, 43]
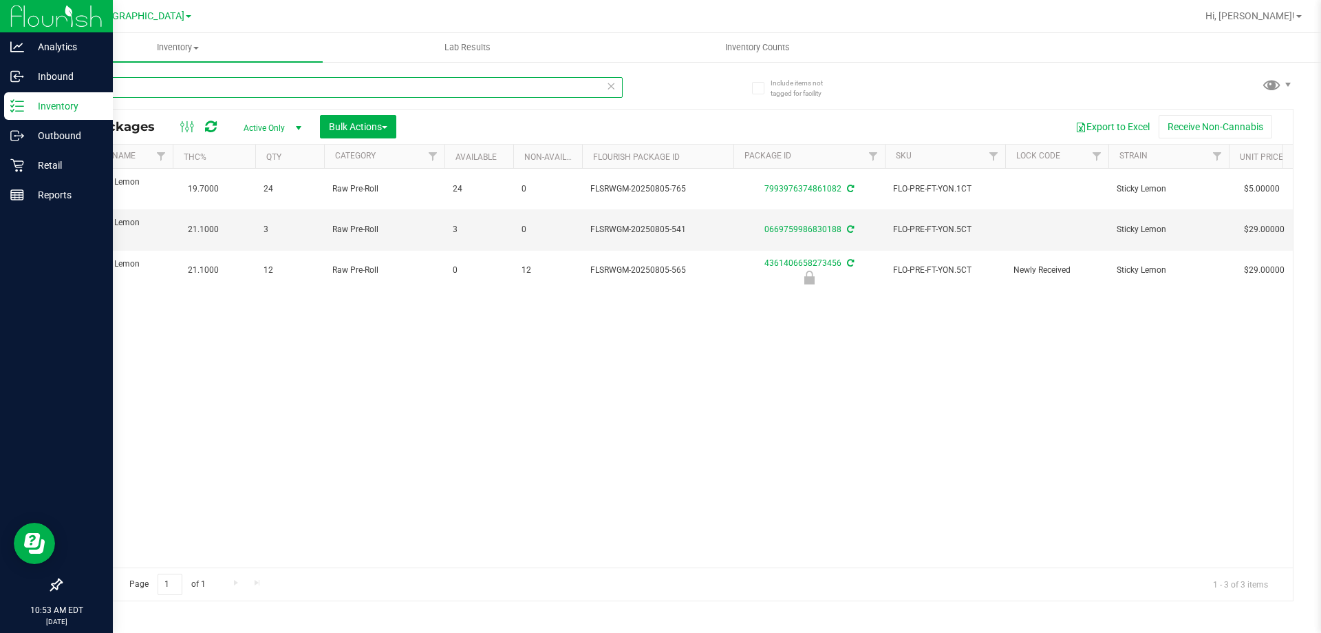
type input "yon"
